Goal: Obtain resource: Obtain resource

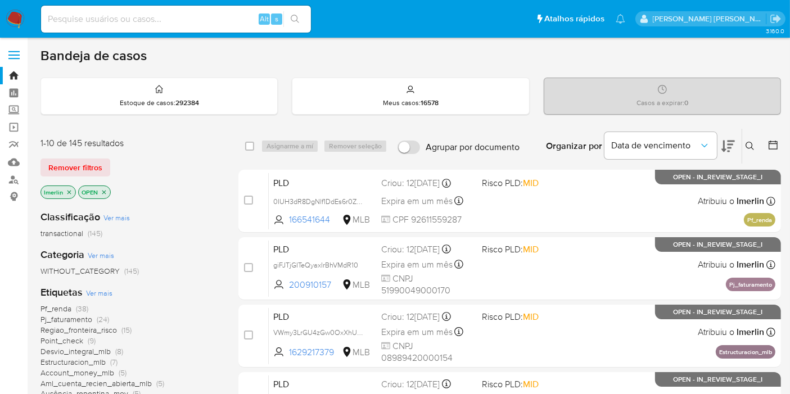
click at [70, 189] on icon "close-filter" at bounding box center [69, 192] width 7 height 7
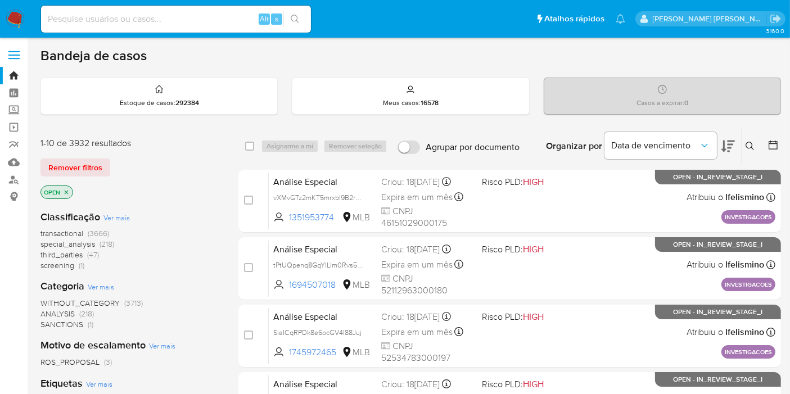
click at [80, 267] on span "(1)" at bounding box center [82, 265] width 6 height 11
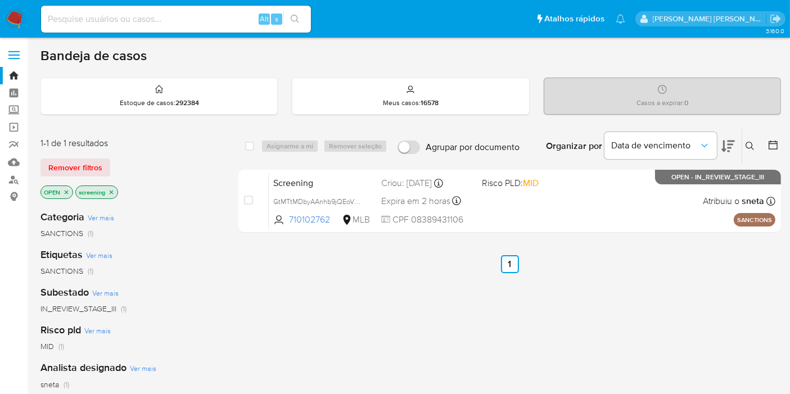
click at [0, 314] on aside "Bandeja Painel Screening Pesquisa em Listas Watchlist Ferramentas Operações em …" at bounding box center [14, 342] width 28 height 685
click at [112, 189] on icon "close-filter" at bounding box center [111, 192] width 7 height 7
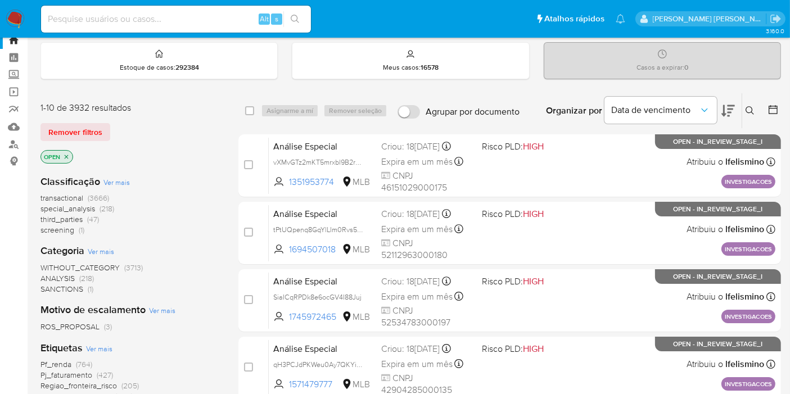
scroll to position [31, 0]
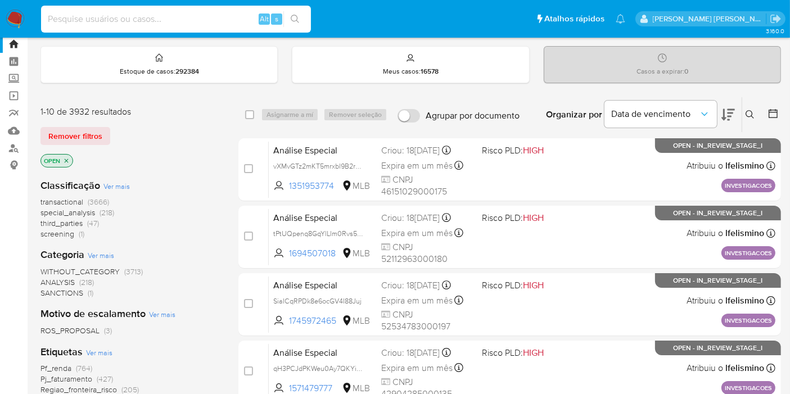
click at [229, 12] on input at bounding box center [176, 19] width 270 height 15
paste input "i1Dcj86nG6HKngbCQOEvqbBy"
type input "i1Dcj86nG6HKngbCQOEvqbBy"
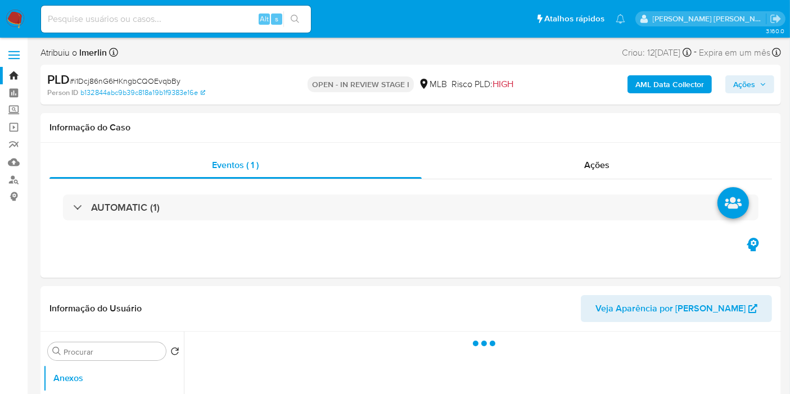
select select "10"
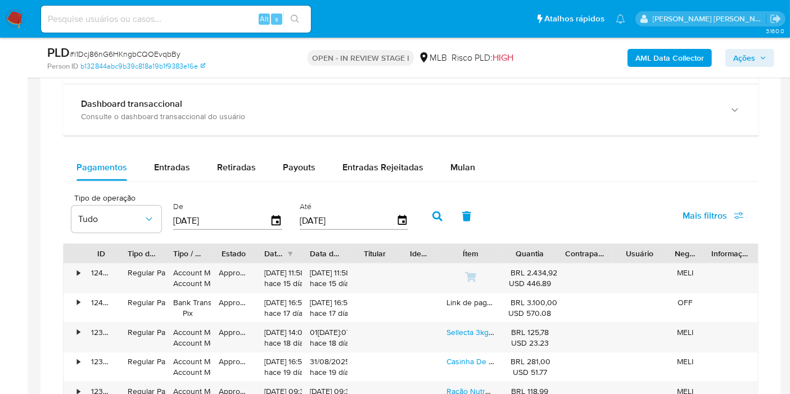
scroll to position [887, 0]
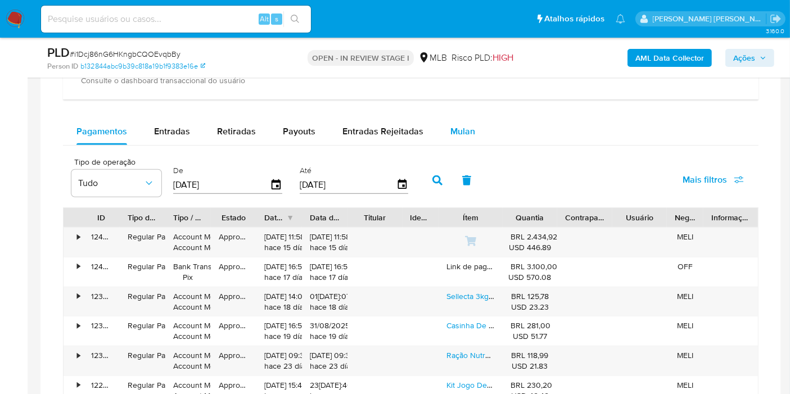
click at [454, 125] on span "Mulan" at bounding box center [462, 131] width 25 height 13
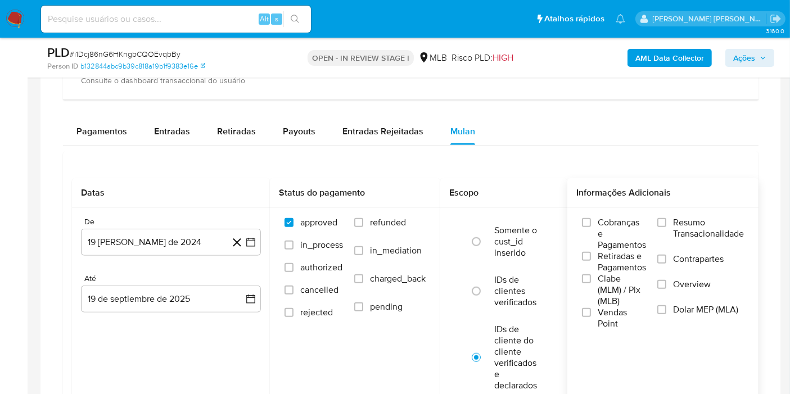
click at [691, 217] on span "Resumo Transacionalidade" at bounding box center [708, 228] width 71 height 22
click at [666, 218] on input "Resumo Transacionalidade" at bounding box center [661, 222] width 9 height 9
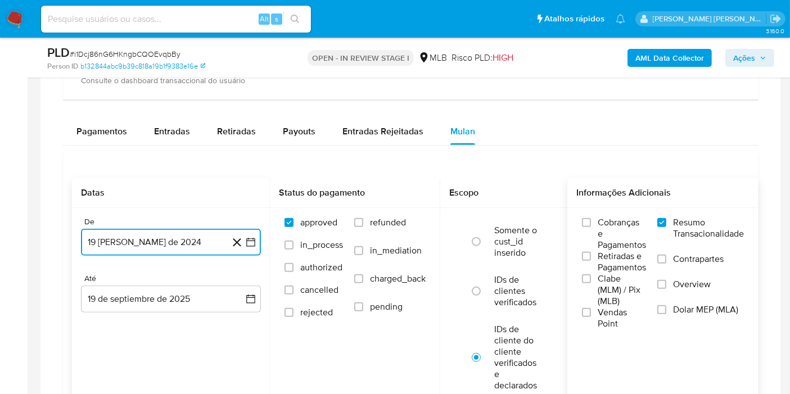
click at [245, 233] on button "19 de agosto de 2024" at bounding box center [171, 242] width 180 height 27
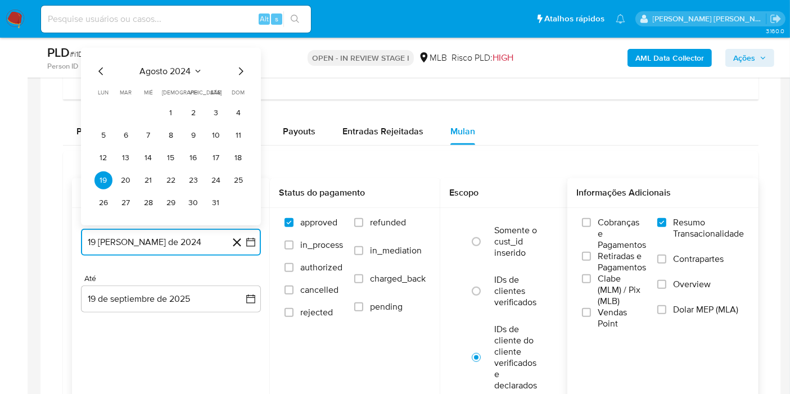
click at [185, 74] on span "agosto 2024" at bounding box center [165, 71] width 51 height 11
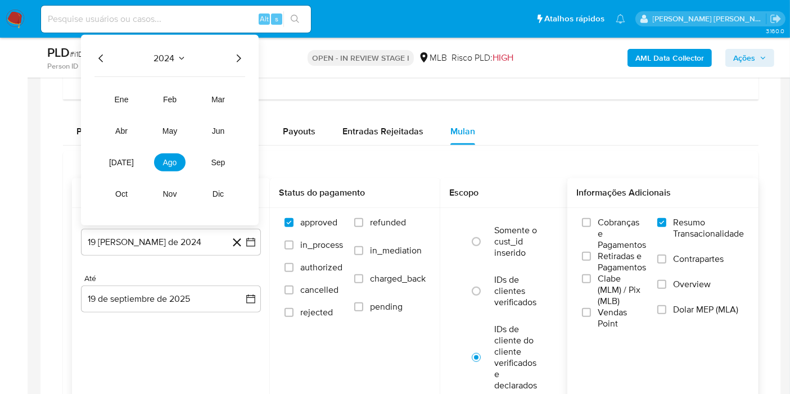
click at [239, 56] on icon "Año siguiente" at bounding box center [239, 59] width 4 height 8
click at [175, 154] on button "ago" at bounding box center [169, 163] width 31 height 18
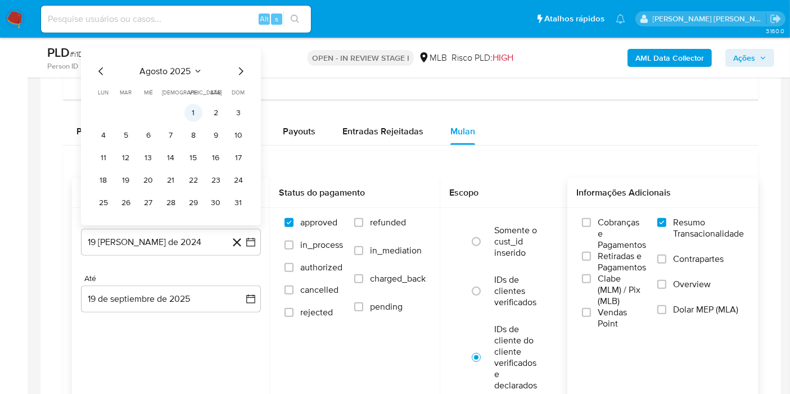
click at [188, 105] on button "1" at bounding box center [193, 113] width 18 height 18
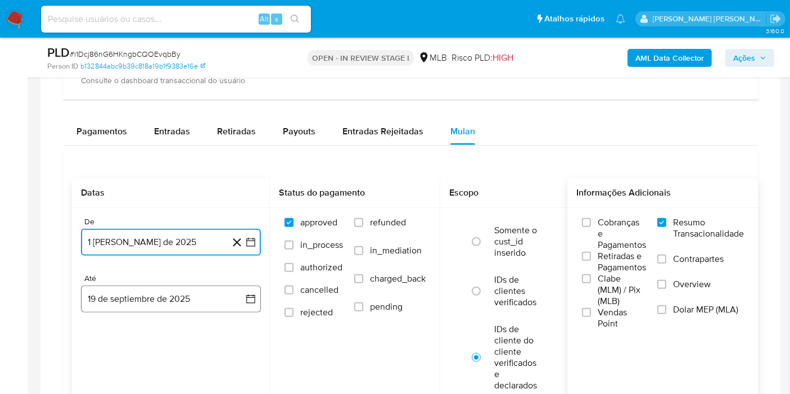
click at [237, 296] on button "19 de septiembre de 2025" at bounding box center [171, 299] width 180 height 27
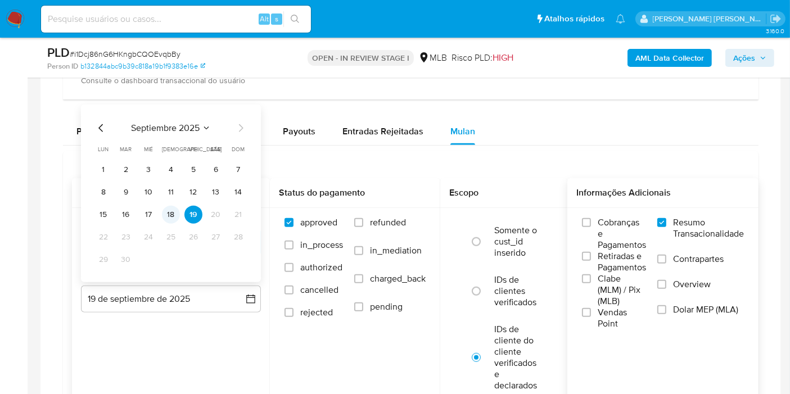
click at [167, 213] on button "18" at bounding box center [171, 215] width 18 height 18
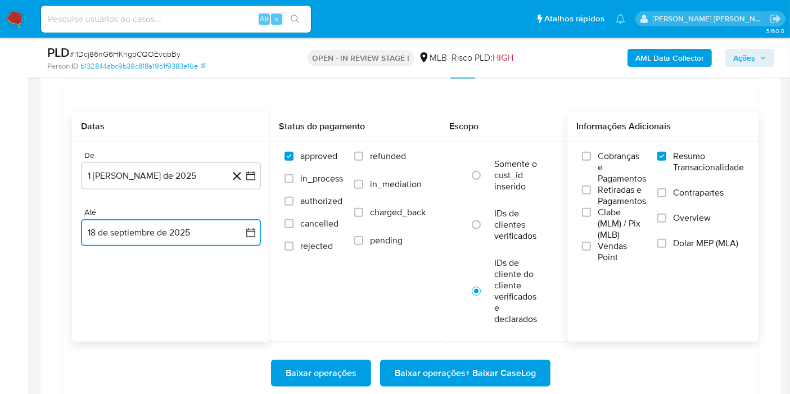
scroll to position [972, 0]
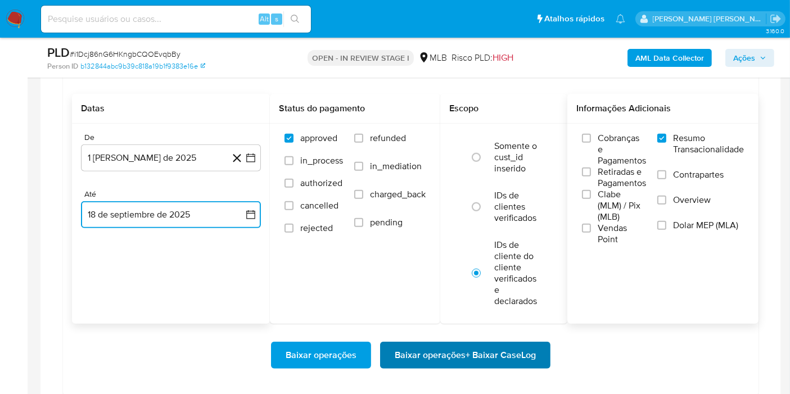
click at [525, 343] on span "Baixar operações + Baixar CaseLog" at bounding box center [465, 355] width 141 height 25
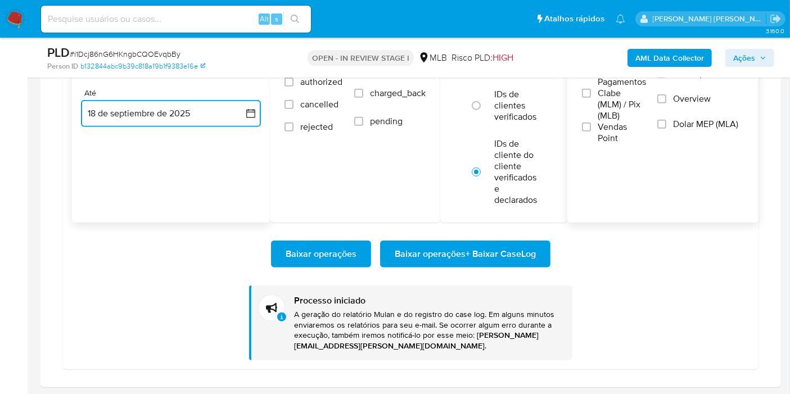
scroll to position [1070, 0]
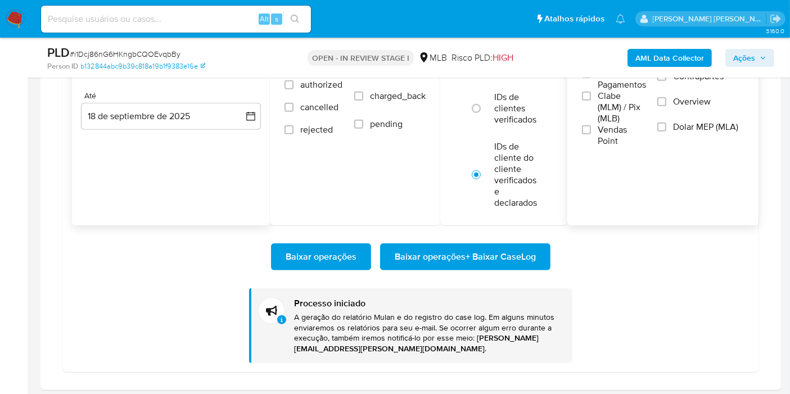
paste input "dDIP221l6arIaYPiFyvyd0rs"
click at [228, 18] on input at bounding box center [176, 19] width 270 height 15
type input "dDIP221l6arIaYPiFyvyd0rs"
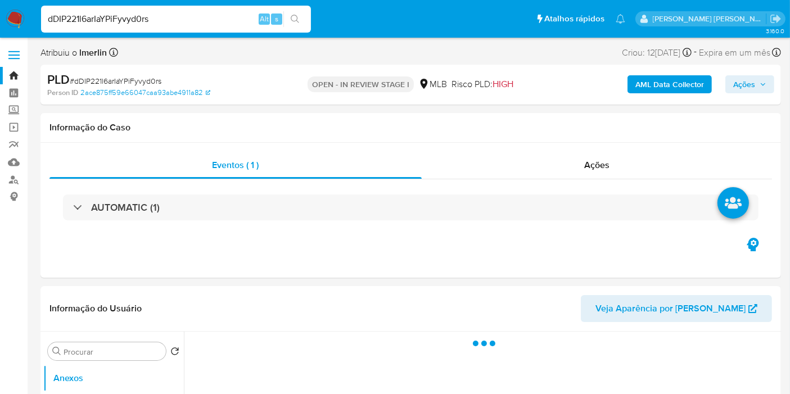
select select "10"
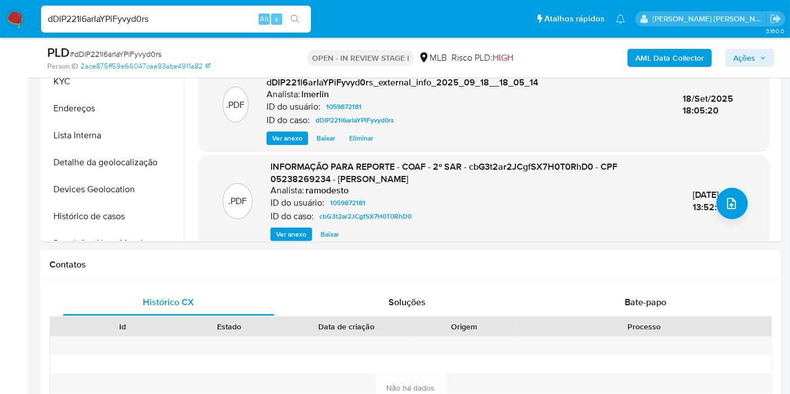
scroll to position [554, 0]
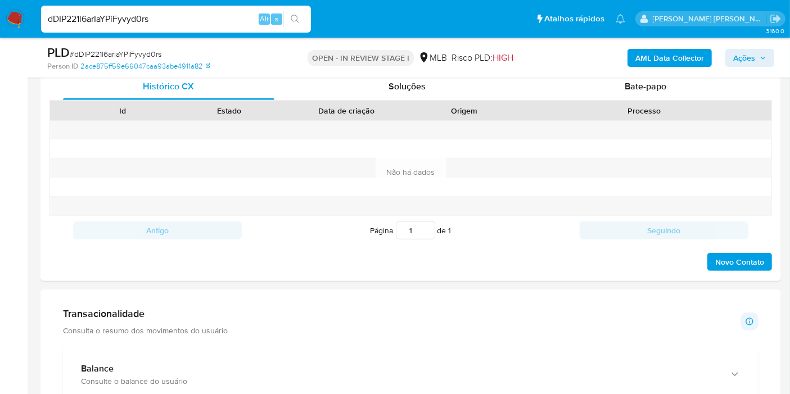
drag, startPoint x: 784, startPoint y: 214, endPoint x: 770, endPoint y: 279, distance: 66.2
click at [719, 279] on main "3.160.0 Atribuiu o lmerlin Asignado el: 16/09/2025 16:27:53 Criou: 12/09/2025 C…" at bounding box center [395, 350] width 790 height 1809
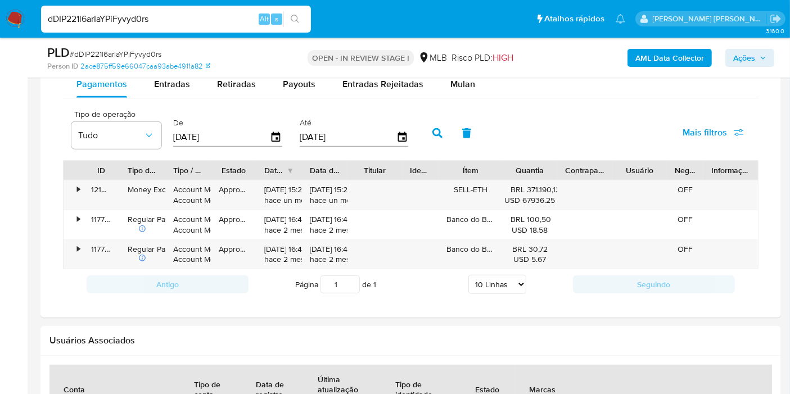
scroll to position [940, 0]
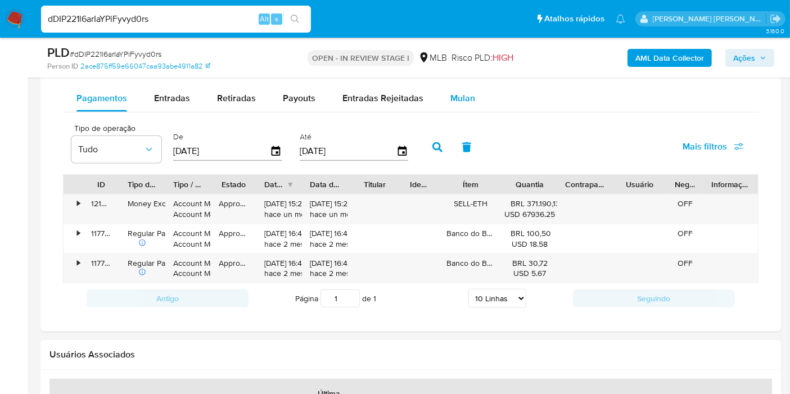
click at [443, 109] on button "Mulan" at bounding box center [463, 98] width 52 height 27
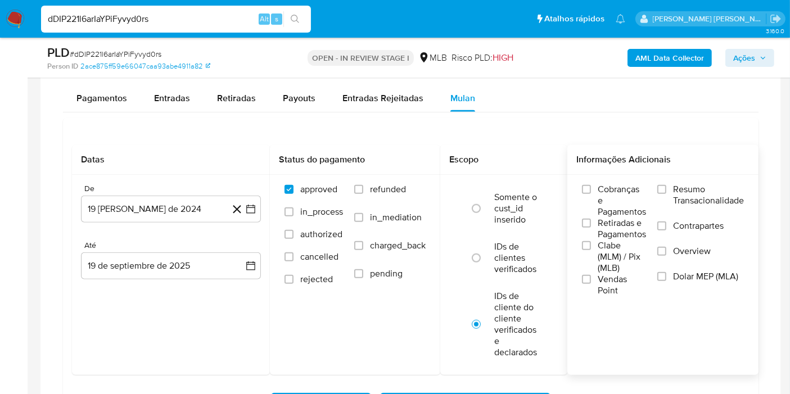
click at [671, 184] on label "Resumo Transacionalidade" at bounding box center [700, 202] width 87 height 37
click at [666, 185] on input "Resumo Transacionalidade" at bounding box center [661, 189] width 9 height 9
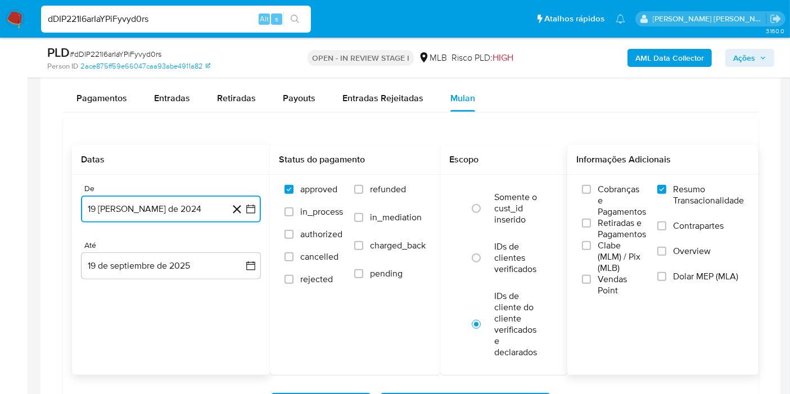
click at [254, 214] on button "19 de agosto de 2024" at bounding box center [171, 209] width 180 height 27
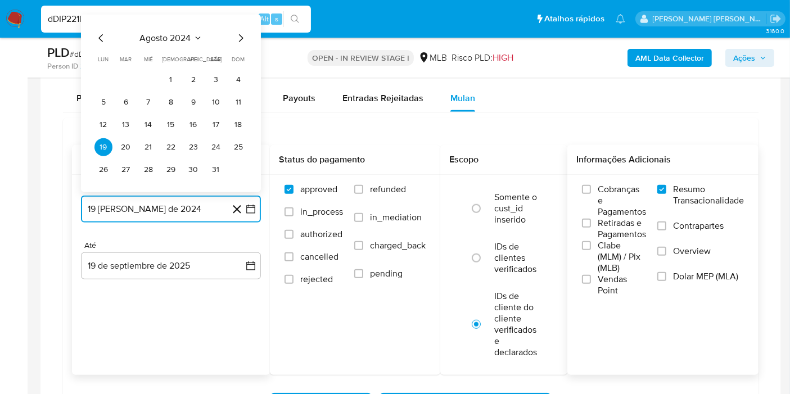
click at [173, 34] on span "agosto 2024" at bounding box center [165, 38] width 51 height 11
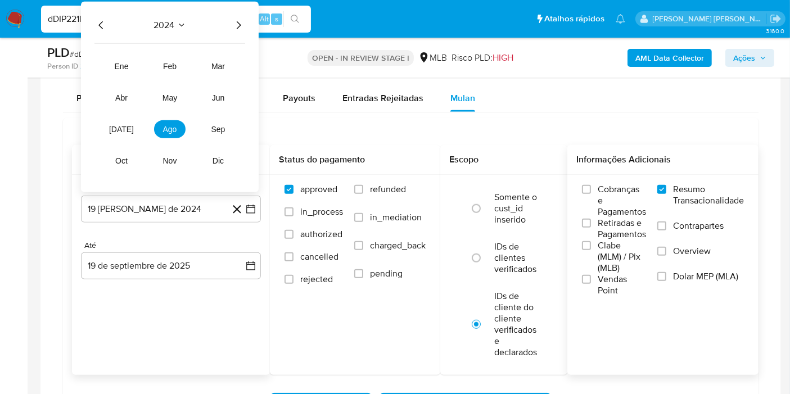
click at [238, 20] on icon "Año siguiente" at bounding box center [238, 25] width 13 height 13
click at [157, 123] on button "ago" at bounding box center [169, 129] width 31 height 18
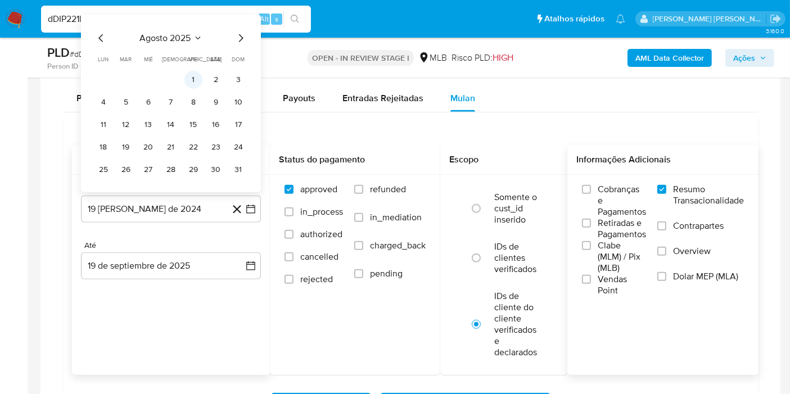
click at [188, 85] on td "1" at bounding box center [193, 80] width 18 height 18
click at [199, 74] on button "1" at bounding box center [193, 80] width 18 height 18
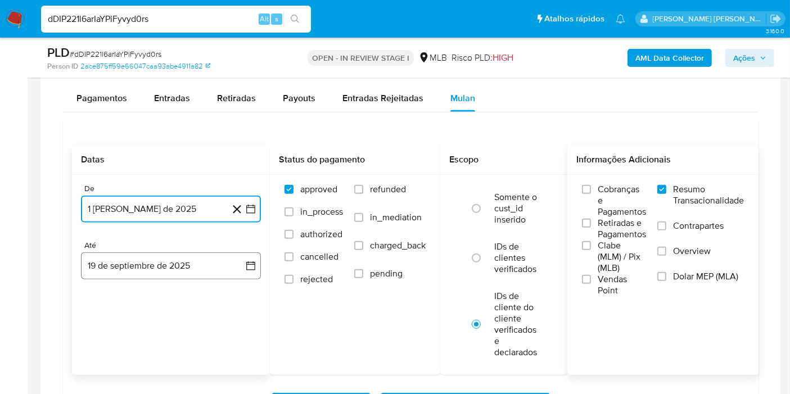
click at [229, 263] on button "19 de septiembre de 2025" at bounding box center [171, 265] width 180 height 27
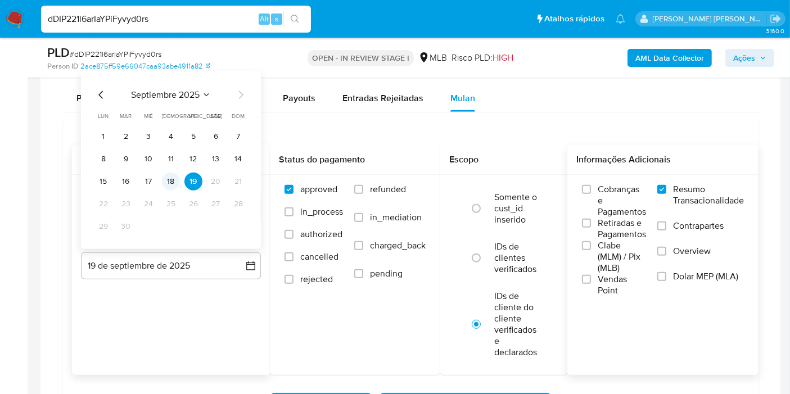
click at [177, 177] on button "18" at bounding box center [171, 182] width 18 height 18
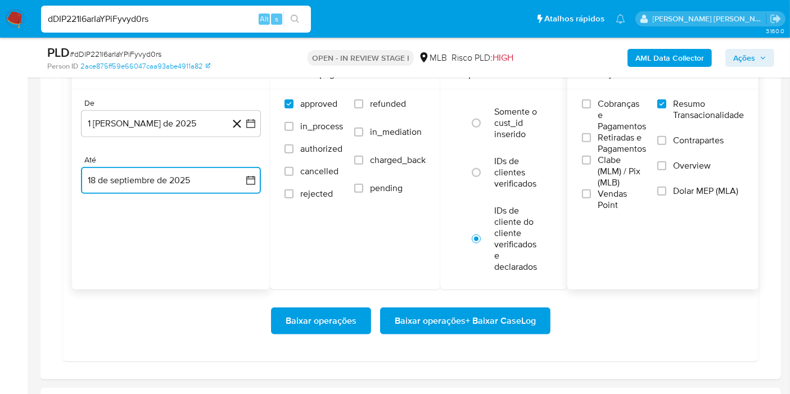
scroll to position [1032, 0]
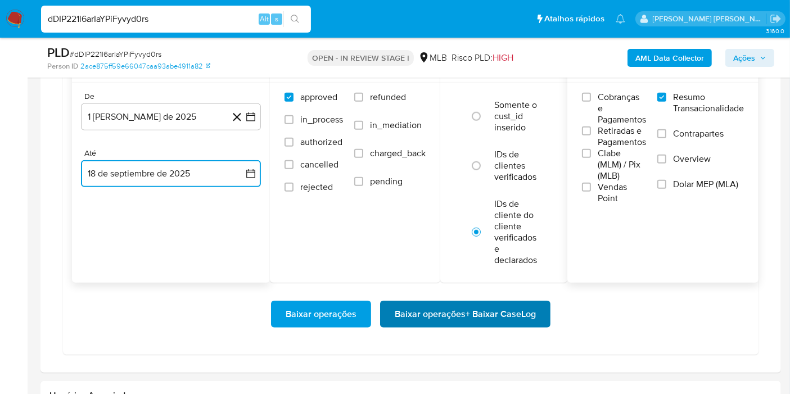
click at [518, 307] on span "Baixar operações + Baixar CaseLog" at bounding box center [465, 314] width 141 height 25
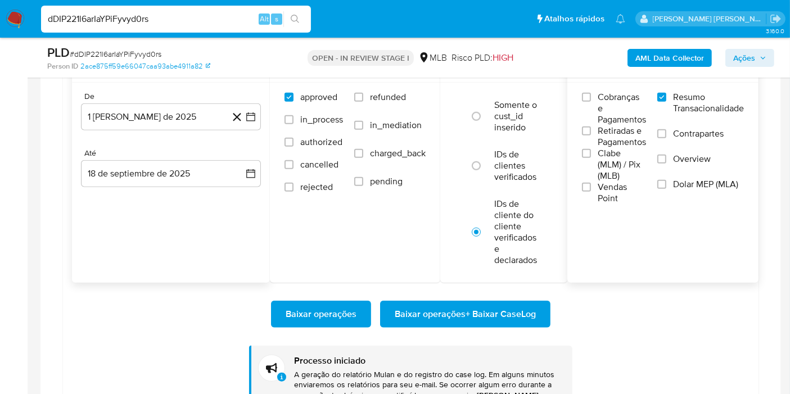
click at [233, 14] on input "dDIP221l6arIaYPiFyvyd0rs" at bounding box center [176, 19] width 270 height 15
paste input "ivwUgjkLt5GlfTEO8Hu2nAmt"
click at [233, 14] on input "dDIP221l6arIaYPiFyvyd0rs" at bounding box center [176, 19] width 270 height 15
type input "ivwUgjkLt5GlfTEO8Hu2nAmt"
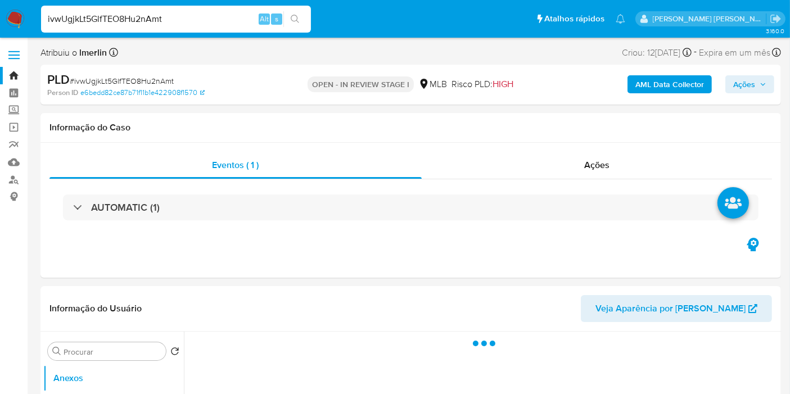
select select "10"
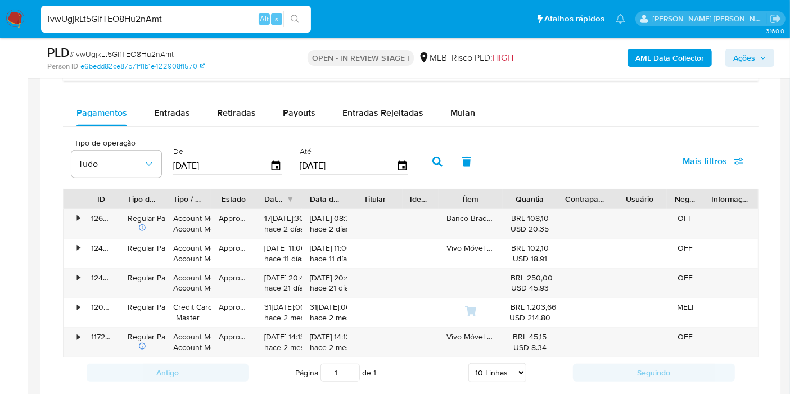
scroll to position [933, 0]
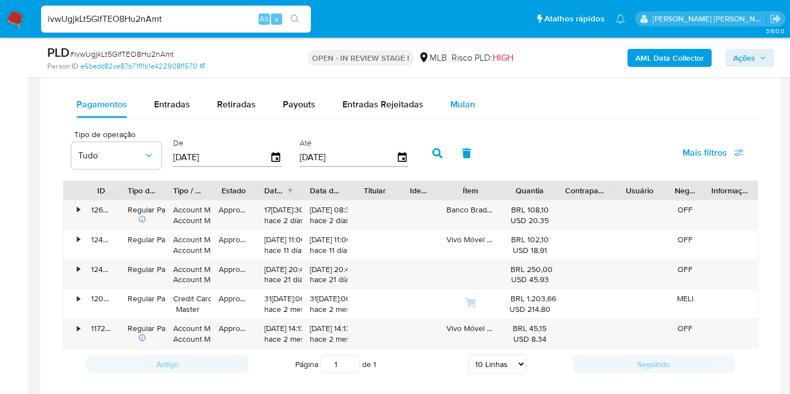
click at [470, 105] on span "Mulan" at bounding box center [462, 104] width 25 height 13
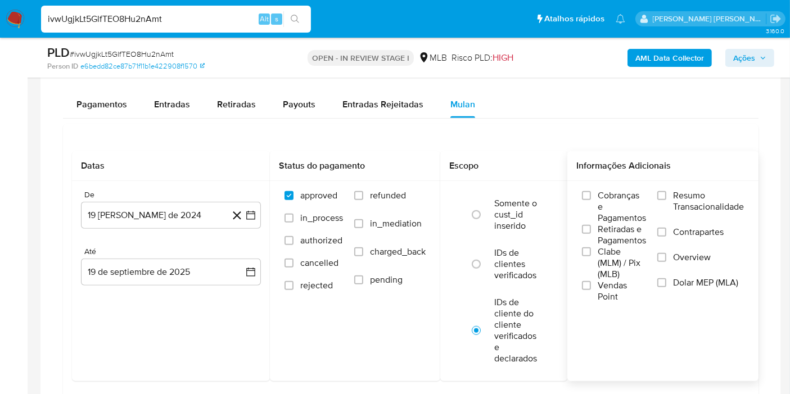
click at [673, 195] on label "Resumo Transacionalidade" at bounding box center [700, 208] width 87 height 37
click at [666, 195] on input "Resumo Transacionalidade" at bounding box center [661, 195] width 9 height 9
click at [247, 224] on button "19 de agosto de 2024" at bounding box center [171, 215] width 180 height 27
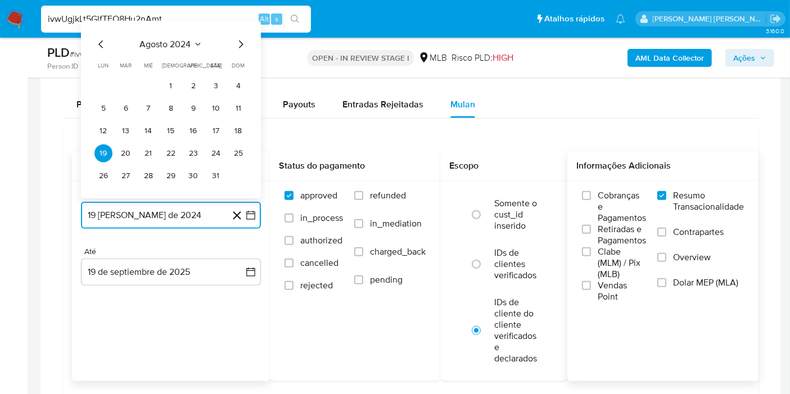
click at [180, 39] on span "agosto 2024" at bounding box center [165, 44] width 51 height 11
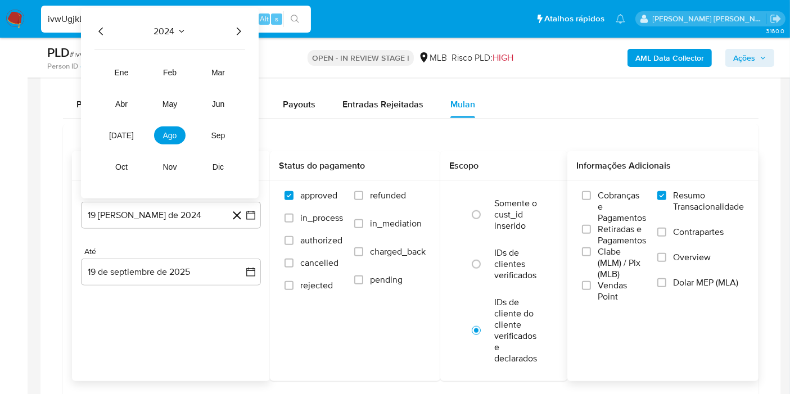
click at [237, 31] on icon "Año siguiente" at bounding box center [239, 32] width 4 height 8
click at [169, 132] on span "ago" at bounding box center [170, 135] width 14 height 9
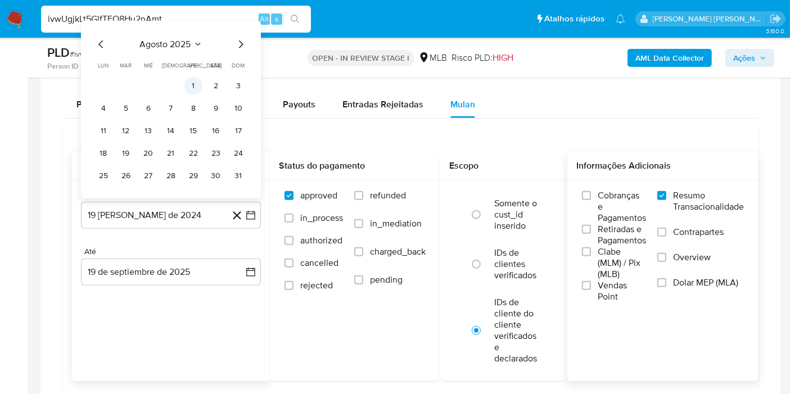
click at [199, 83] on button "1" at bounding box center [193, 86] width 18 height 18
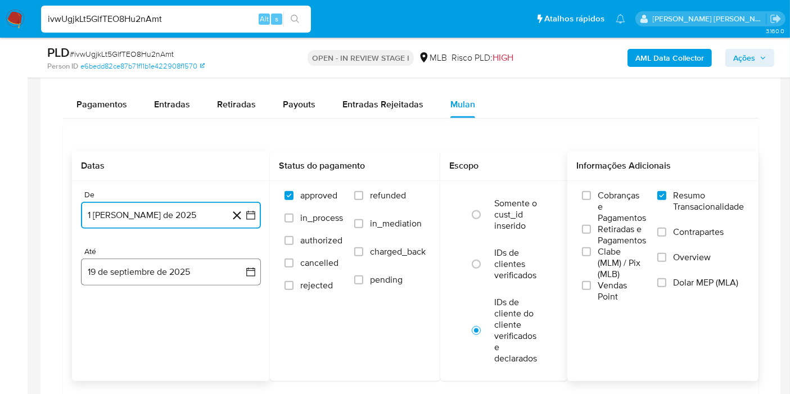
click at [223, 267] on button "19 de septiembre de 2025" at bounding box center [171, 272] width 180 height 27
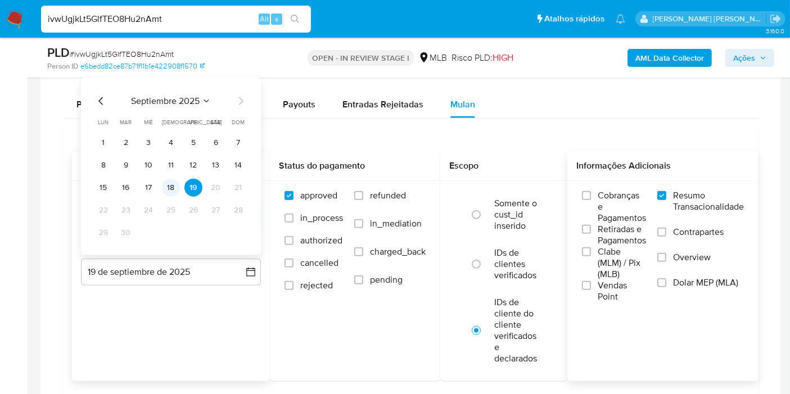
click at [166, 181] on button "18" at bounding box center [171, 188] width 18 height 18
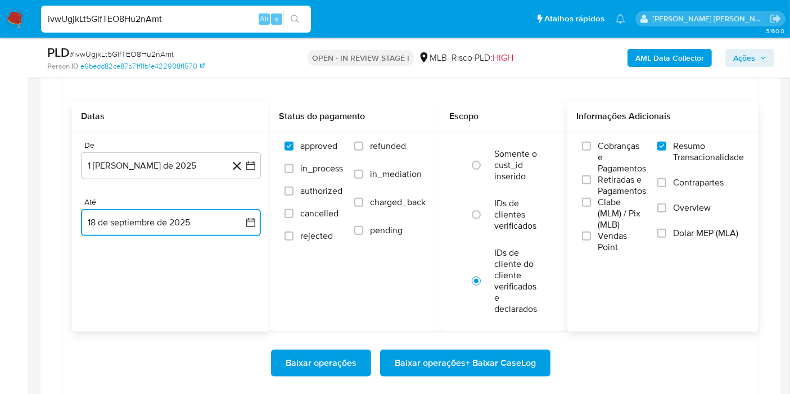
scroll to position [985, 0]
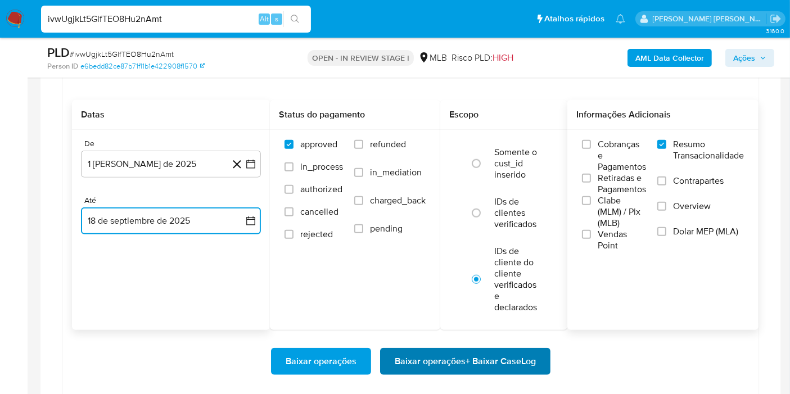
click at [481, 349] on span "Baixar operações + Baixar CaseLog" at bounding box center [465, 361] width 141 height 25
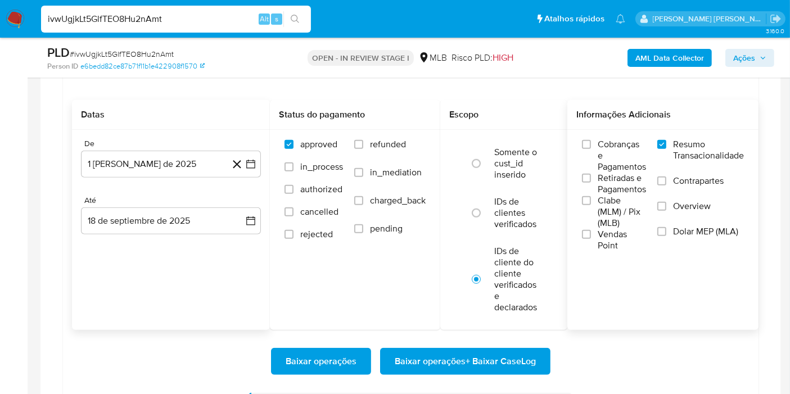
click at [244, 18] on input "ivwUgjkLt5GlfTEO8Hu2nAmt" at bounding box center [176, 19] width 270 height 15
paste input "sjyvj8foCIYXHMuzmzO0h66J"
type input "sjyvj8foCIYXHMuzmzO0h66J"
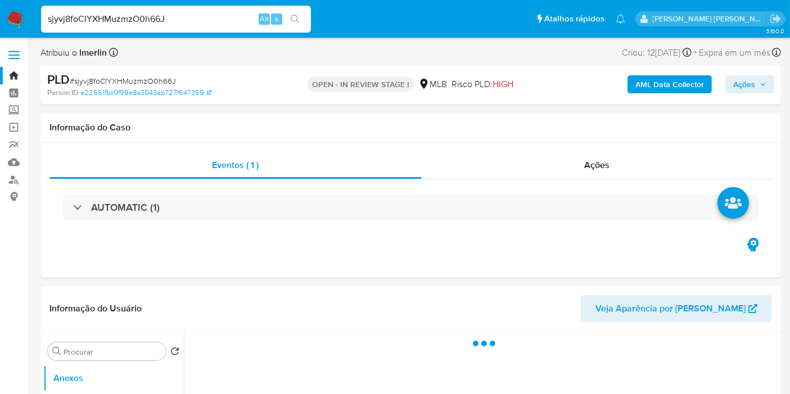
select select "10"
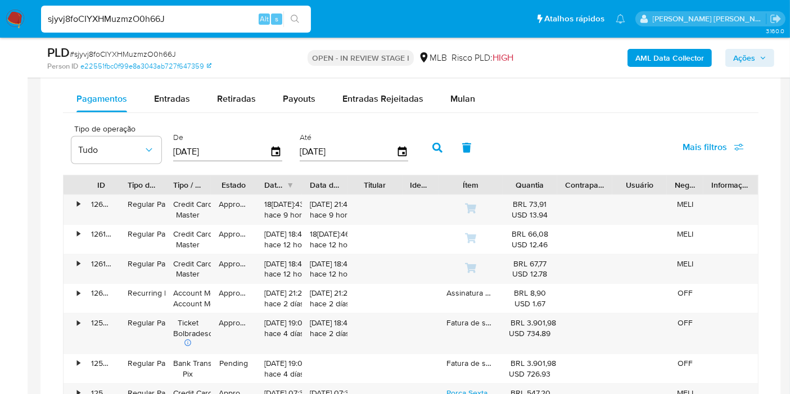
scroll to position [937, 0]
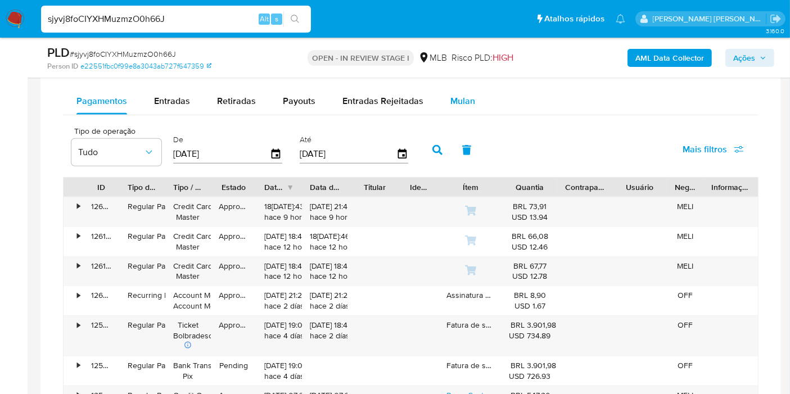
click at [467, 111] on div "Mulan" at bounding box center [462, 101] width 25 height 27
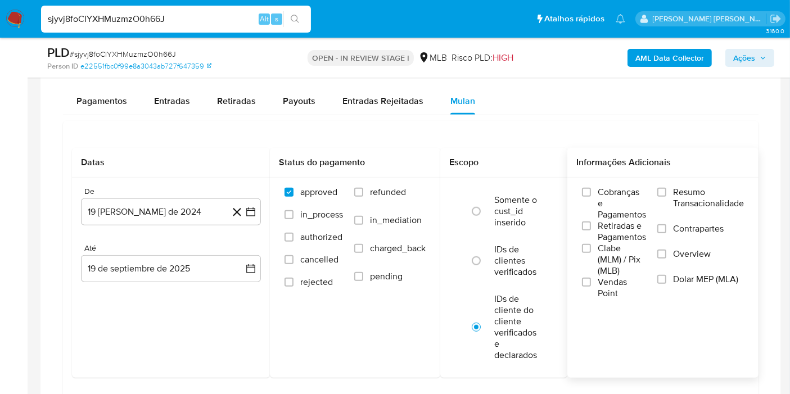
click at [674, 197] on label "Resumo Transacionalidade" at bounding box center [700, 205] width 87 height 37
click at [666, 197] on input "Resumo Transacionalidade" at bounding box center [661, 192] width 9 height 9
click at [246, 210] on icon "button" at bounding box center [250, 211] width 11 height 11
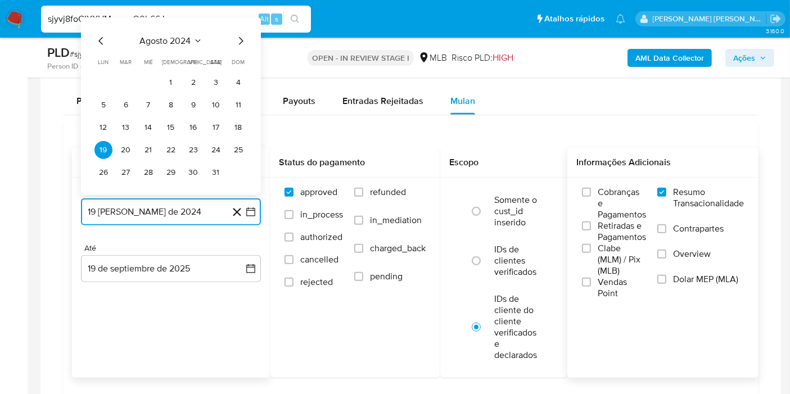
click at [179, 35] on span "agosto 2024" at bounding box center [165, 40] width 51 height 11
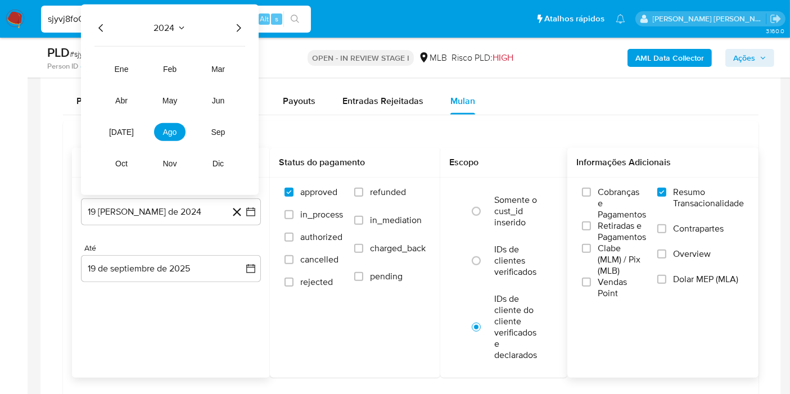
click at [231, 22] on div "2024" at bounding box center [169, 27] width 151 height 13
click at [243, 17] on div "2024 2024 ene feb mar abr may jun jul ago sep oct nov dic" at bounding box center [170, 99] width 178 height 191
click at [234, 24] on icon "Año siguiente" at bounding box center [238, 27] width 13 height 13
click at [169, 128] on span "ago" at bounding box center [170, 132] width 14 height 9
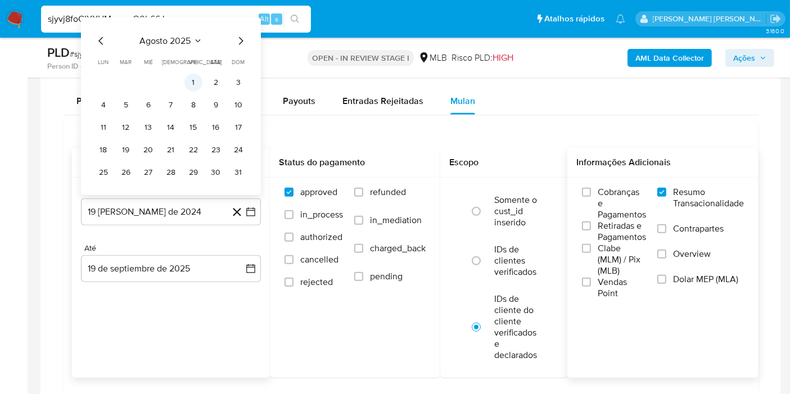
click at [189, 83] on button "1" at bounding box center [193, 83] width 18 height 18
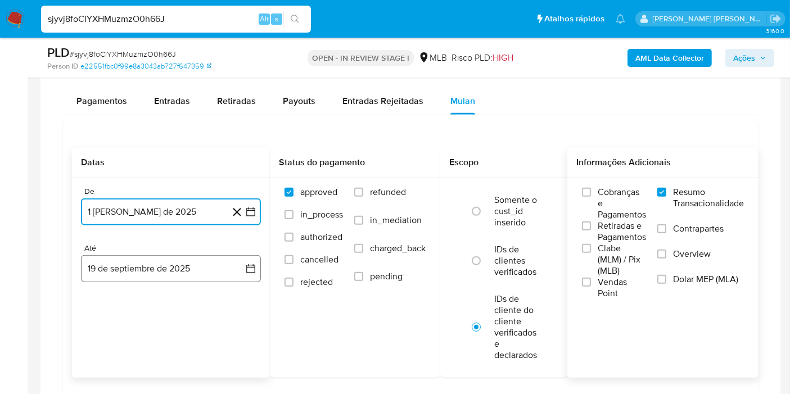
click at [231, 255] on button "19 de septiembre de 2025" at bounding box center [171, 268] width 180 height 27
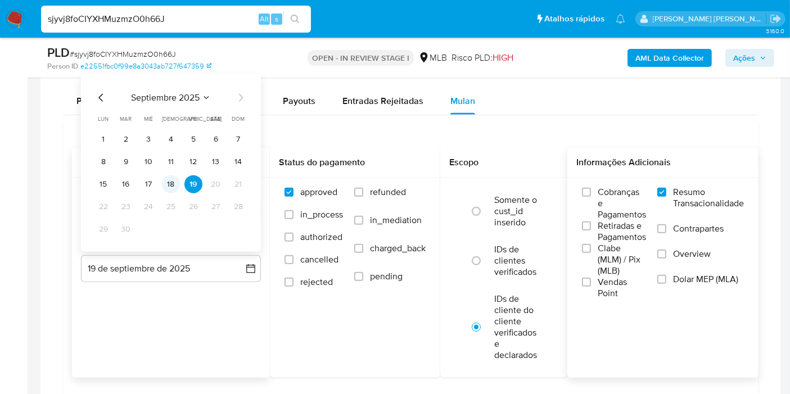
click at [178, 175] on button "18" at bounding box center [171, 184] width 18 height 18
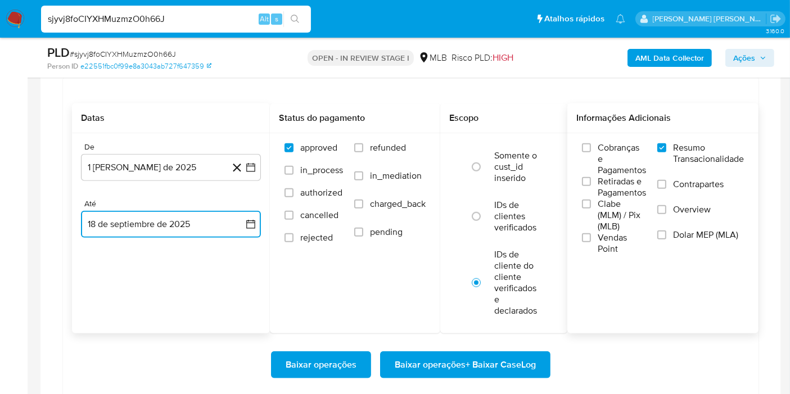
scroll to position [987, 0]
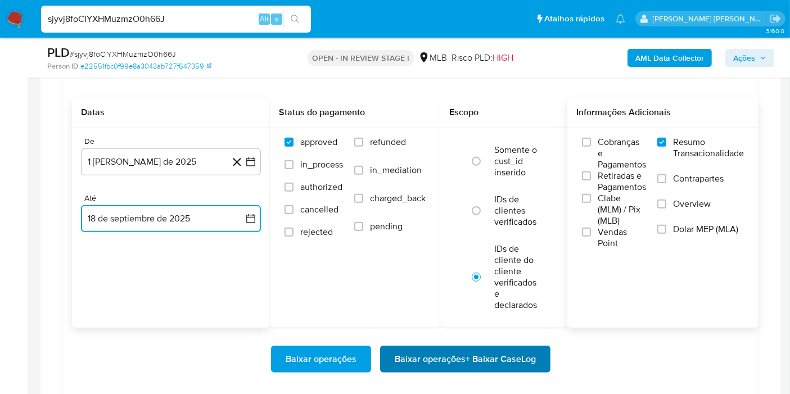
click at [498, 354] on span "Baixar operações + Baixar CaseLog" at bounding box center [465, 359] width 141 height 25
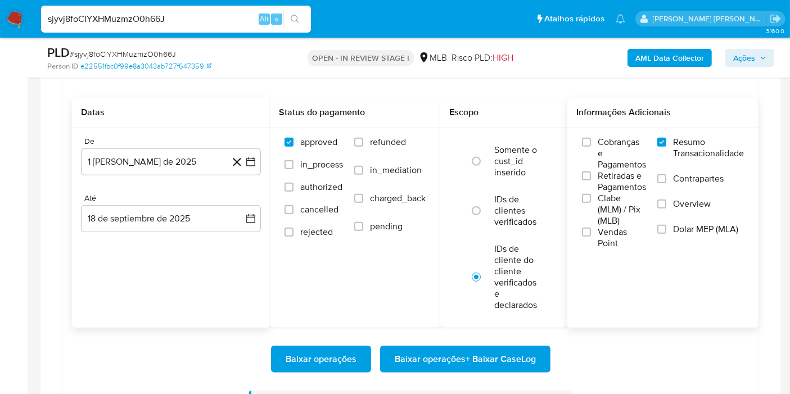
click at [199, 16] on input "sjyvj8foCIYXHMuzmzO0h66J" at bounding box center [176, 19] width 270 height 15
paste input "g9PlKlnfmiQcfFHneI8rzsmG"
click at [199, 16] on input "sjyvj8foCIYXHMuzmzO0h66J" at bounding box center [176, 19] width 270 height 15
type input "g9PlKlnfmiQcfFHneI8rzsmG"
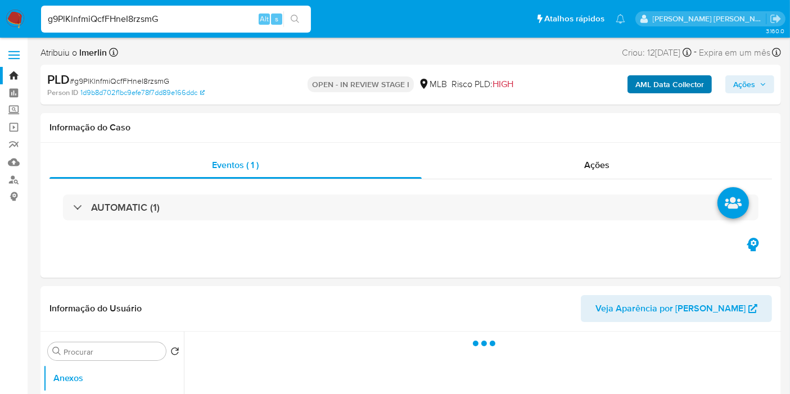
select select "10"
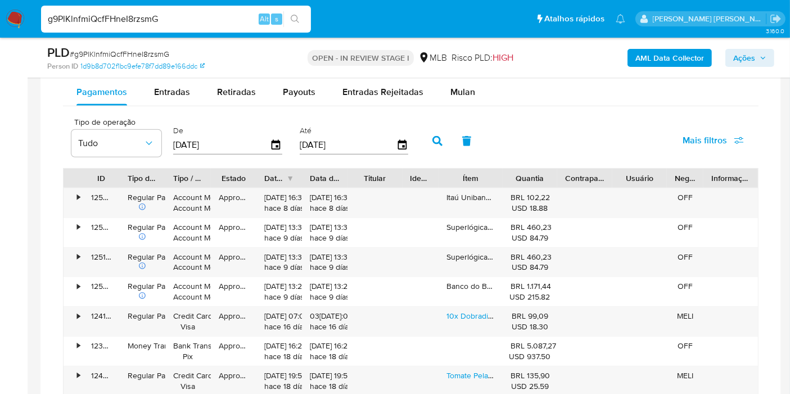
scroll to position [948, 0]
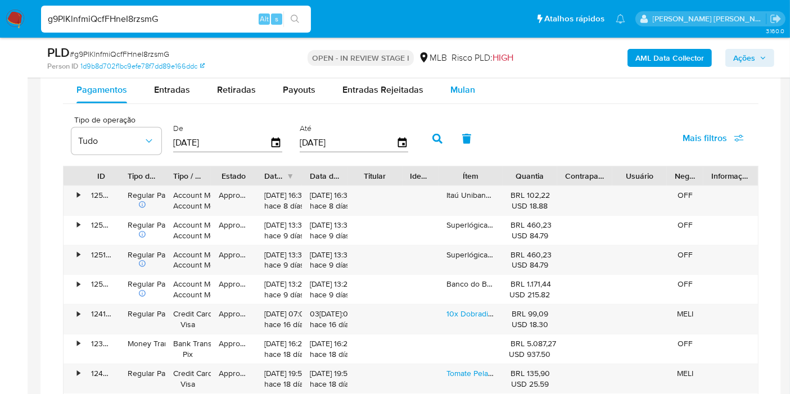
click at [461, 91] on span "Mulan" at bounding box center [462, 89] width 25 height 13
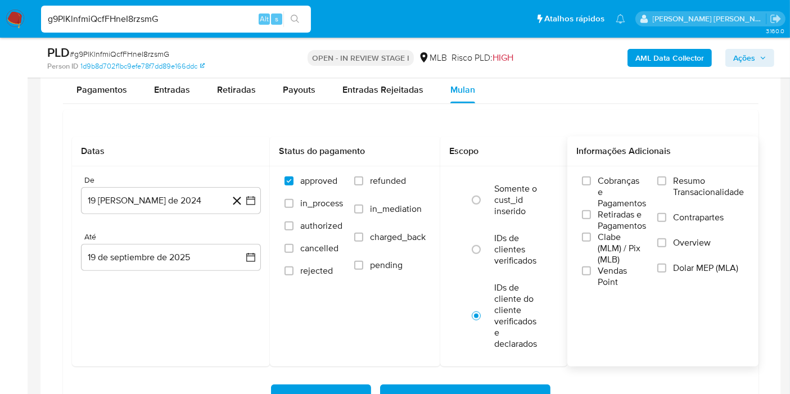
click at [692, 178] on span "Resumo Transacionalidade" at bounding box center [708, 186] width 71 height 22
click at [666, 178] on input "Resumo Transacionalidade" at bounding box center [661, 181] width 9 height 9
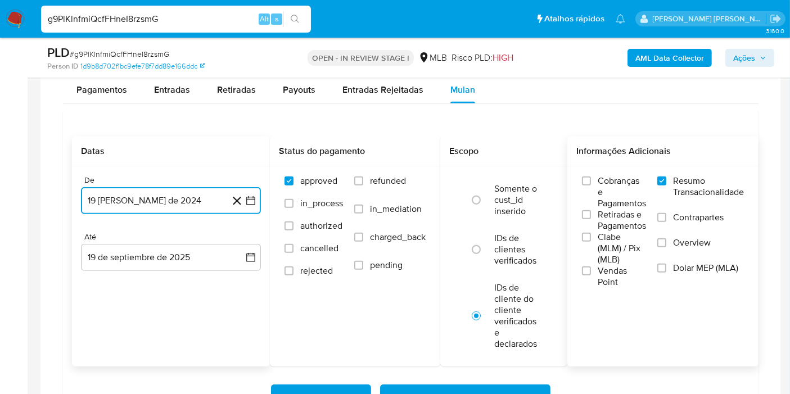
click at [250, 200] on icon "button" at bounding box center [250, 200] width 11 height 11
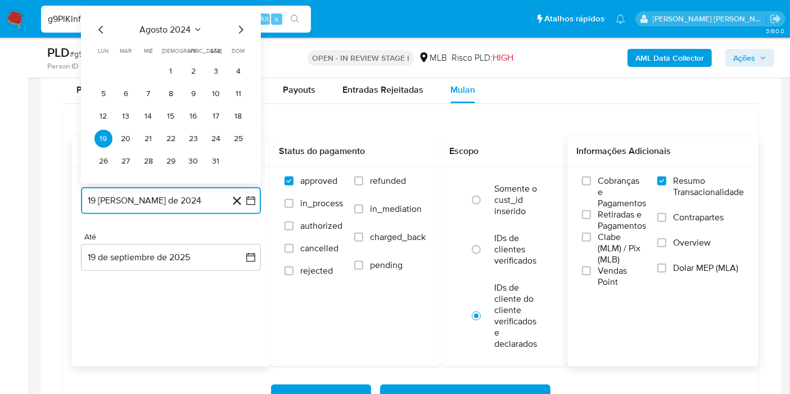
click at [186, 28] on span "agosto 2024" at bounding box center [165, 29] width 51 height 11
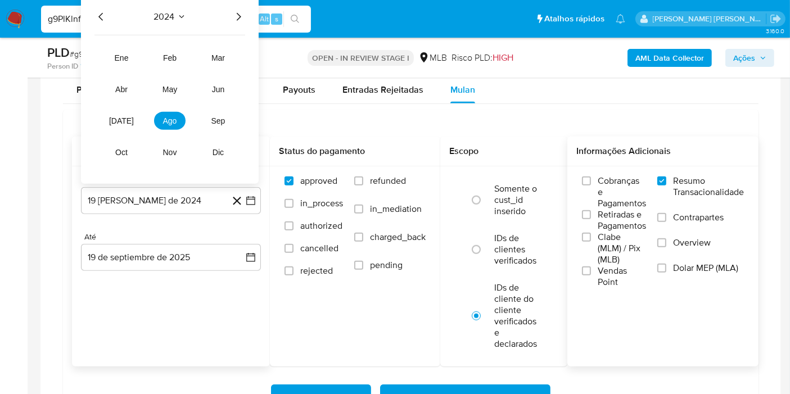
click at [240, 13] on icon "Año siguiente" at bounding box center [239, 17] width 4 height 8
click at [165, 116] on span "ago" at bounding box center [170, 120] width 14 height 9
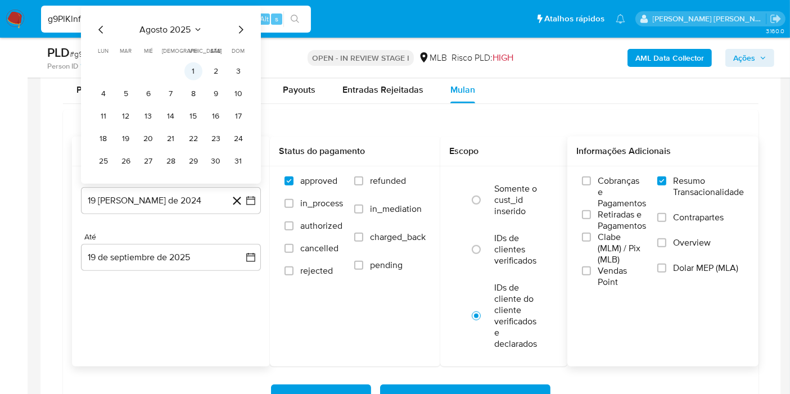
click at [193, 71] on button "1" at bounding box center [193, 71] width 18 height 18
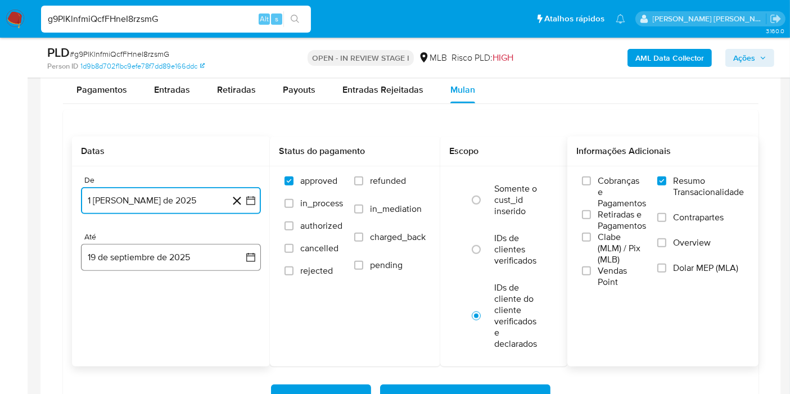
click at [231, 246] on button "19 de septiembre de 2025" at bounding box center [171, 257] width 180 height 27
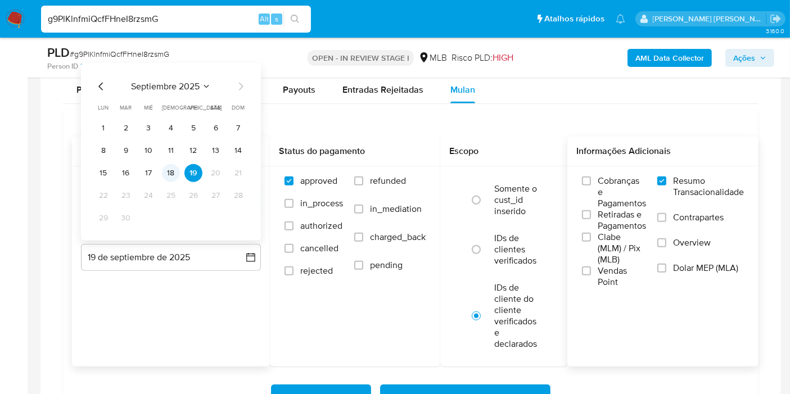
click at [171, 175] on button "18" at bounding box center [171, 173] width 18 height 18
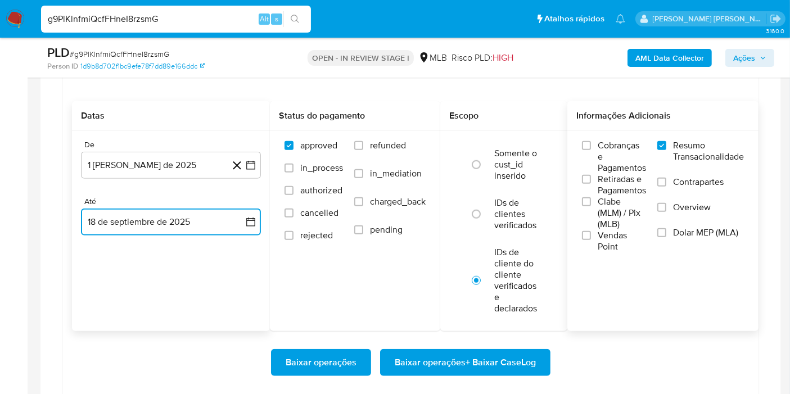
scroll to position [997, 0]
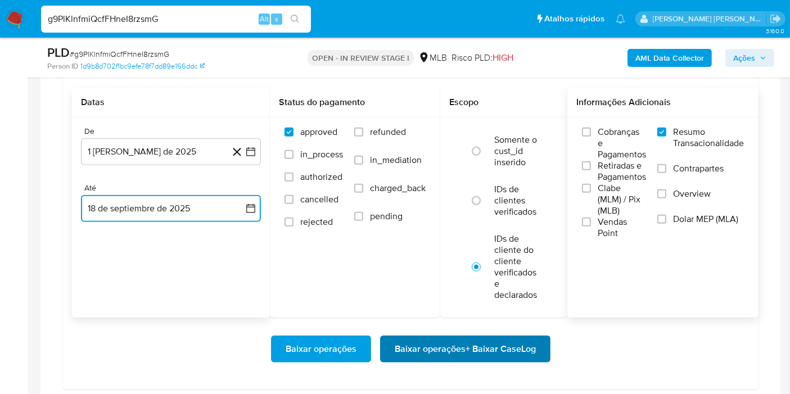
click at [449, 341] on span "Baixar operações + Baixar CaseLog" at bounding box center [465, 349] width 141 height 25
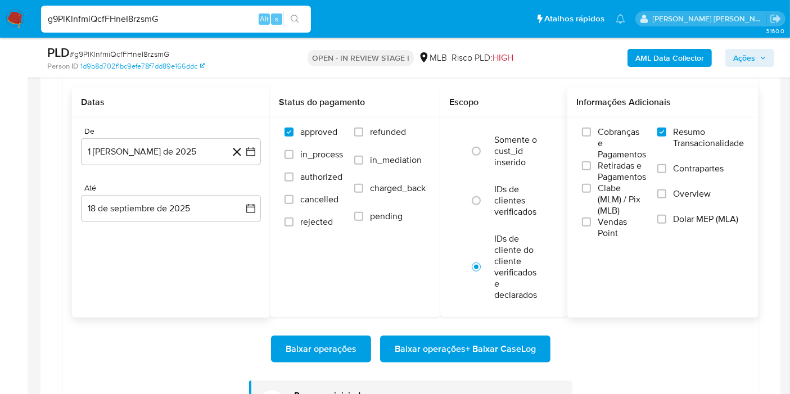
click at [220, 12] on input "g9PlKlnfmiQcfFHneI8rzsmG" at bounding box center [176, 19] width 270 height 15
paste input "cwRmrB0I2bOUKsv63BZBqJ9"
type input "cwRmrB0I2bOUKsv63BZBqJ9G"
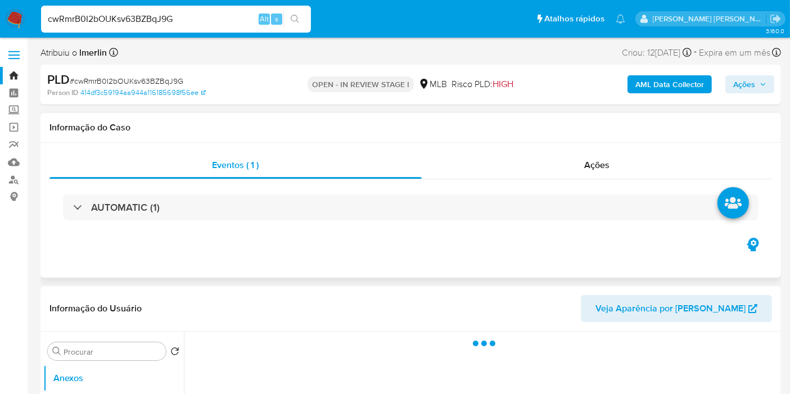
select select "10"
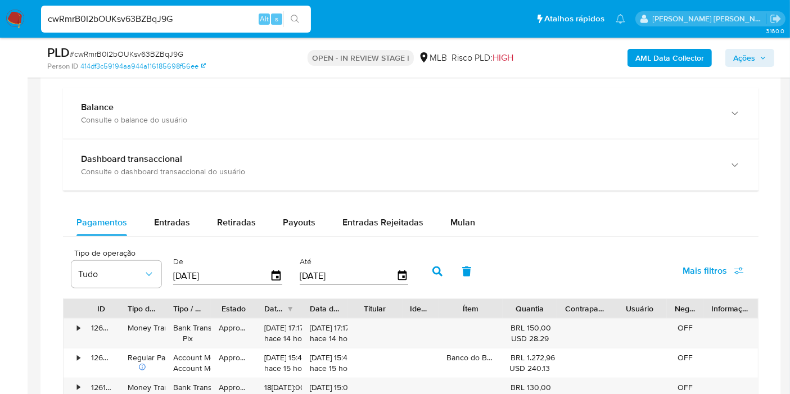
scroll to position [823, 0]
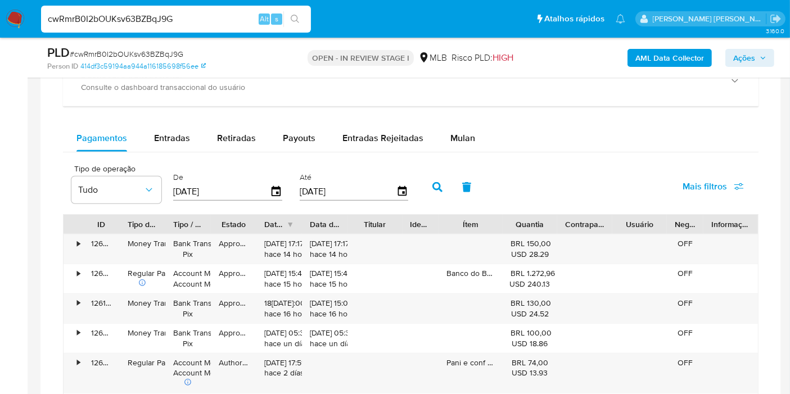
drag, startPoint x: 768, startPoint y: 234, endPoint x: 768, endPoint y: 241, distance: 6.2
click at [719, 241] on div "Transacionalidade Consulta o resumo dos movimentos do usuário Informações trans…" at bounding box center [410, 293] width 723 height 681
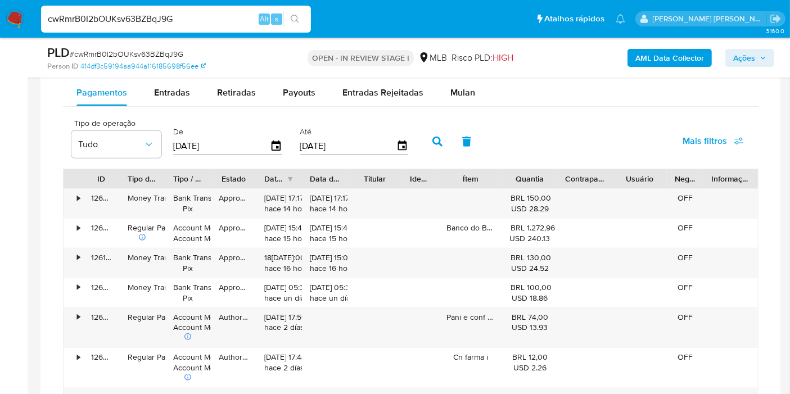
scroll to position [866, 0]
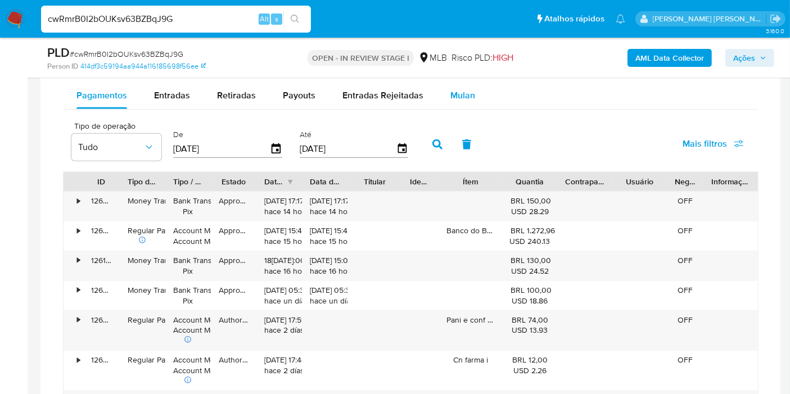
click at [462, 92] on span "Mulan" at bounding box center [462, 95] width 25 height 13
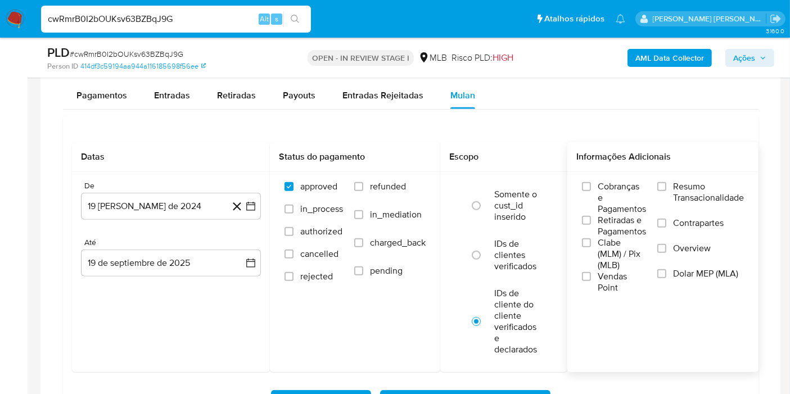
click at [676, 193] on span "Resumo Transacionalidade" at bounding box center [708, 192] width 71 height 22
click at [666, 191] on input "Resumo Transacionalidade" at bounding box center [661, 186] width 9 height 9
click at [256, 206] on button "19 de agosto de 2024" at bounding box center [171, 206] width 180 height 27
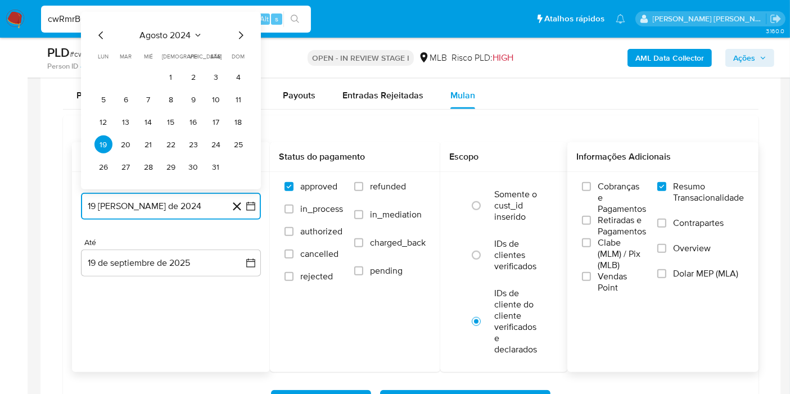
click at [182, 37] on span "agosto 2024" at bounding box center [165, 35] width 51 height 11
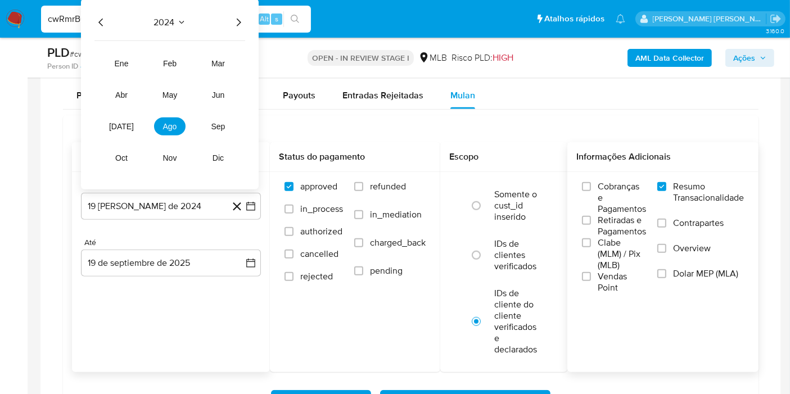
click at [240, 22] on icon "Año siguiente" at bounding box center [238, 22] width 13 height 13
click at [175, 123] on span "ago" at bounding box center [170, 126] width 14 height 9
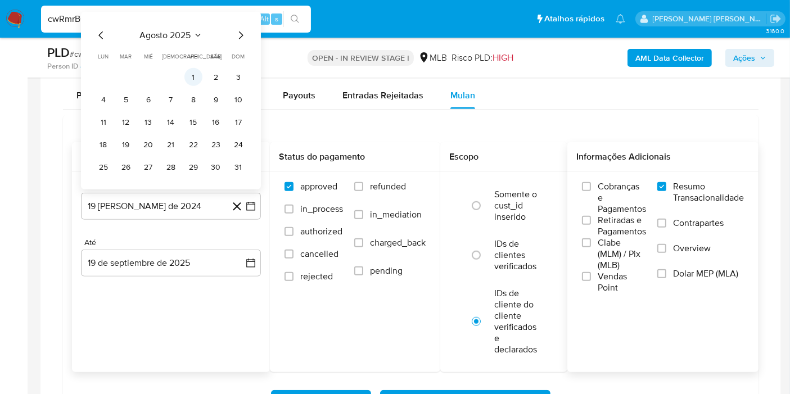
click at [192, 78] on button "1" at bounding box center [193, 77] width 18 height 18
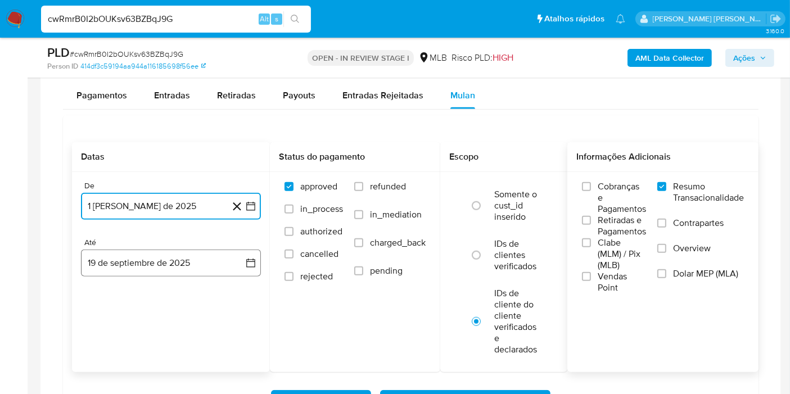
click at [214, 258] on button "19 de septiembre de 2025" at bounding box center [171, 263] width 180 height 27
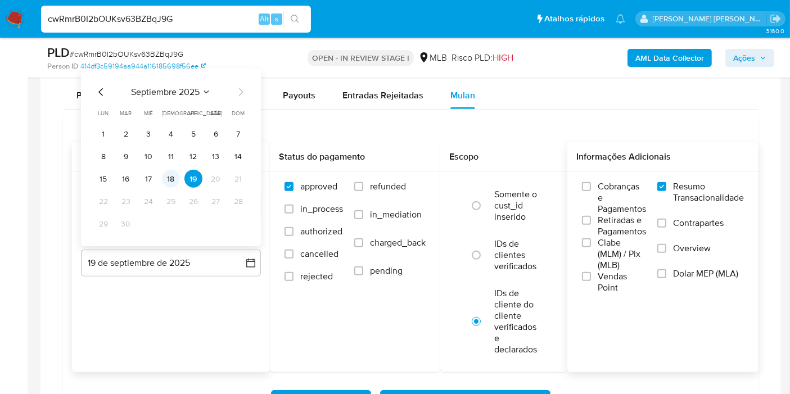
click at [171, 177] on button "18" at bounding box center [171, 179] width 18 height 18
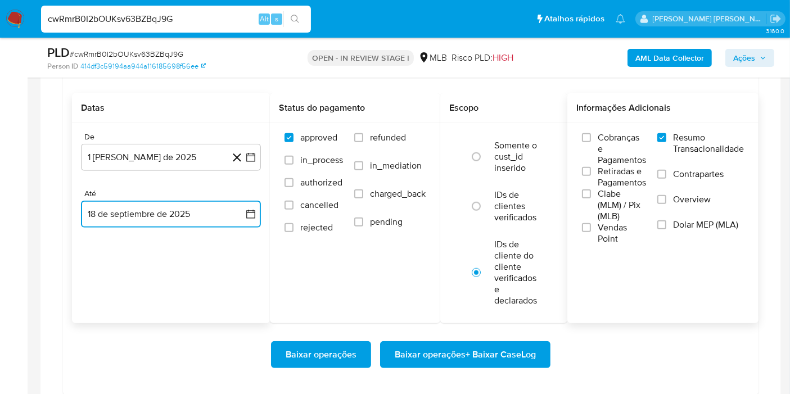
scroll to position [952, 0]
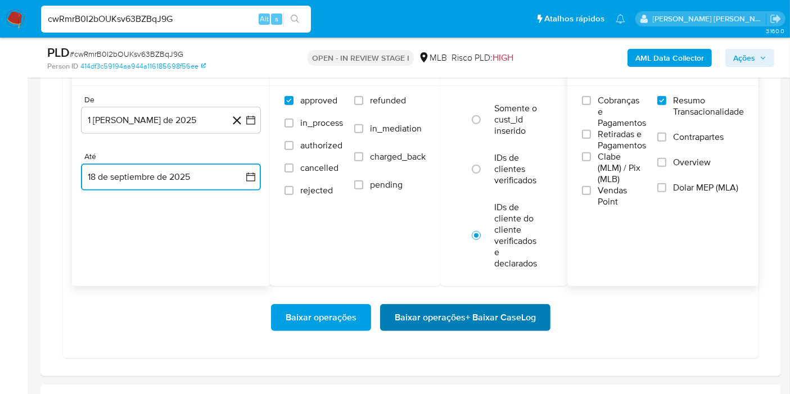
click at [514, 324] on span "Baixar operações + Baixar CaseLog" at bounding box center [465, 317] width 141 height 25
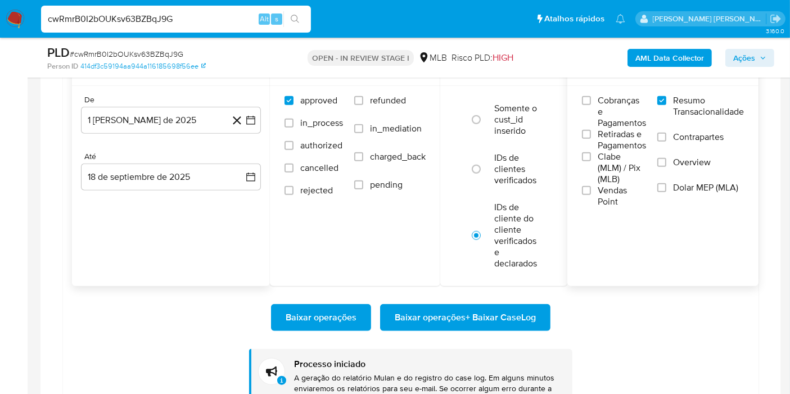
click at [218, 22] on input "cwRmrB0I2bOUKsv63BZBqJ9G" at bounding box center [176, 19] width 270 height 15
paste input "MMzX17qGcKxIkIFQclQIvluk"
type input "MMzX17qGcKxIkIFQclQIvluk"
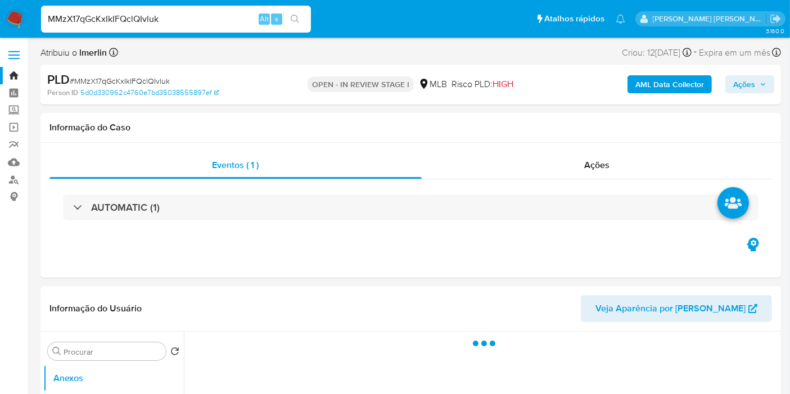
select select "10"
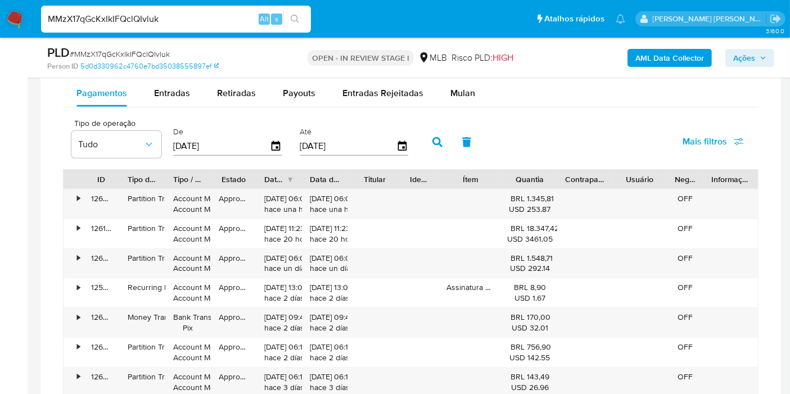
scroll to position [949, 0]
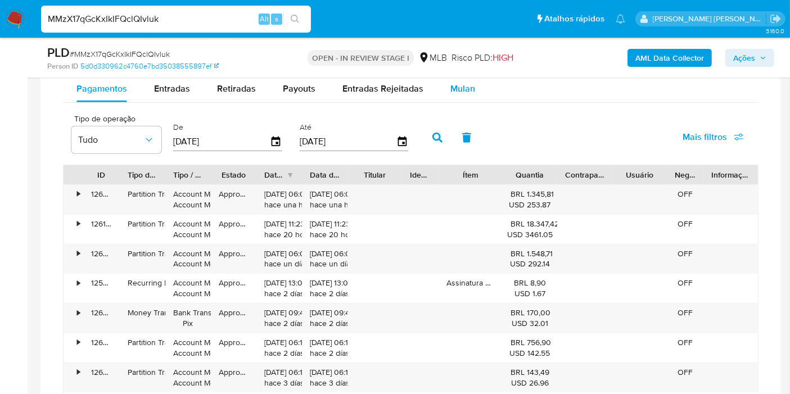
click at [459, 97] on div "Mulan" at bounding box center [462, 88] width 25 height 27
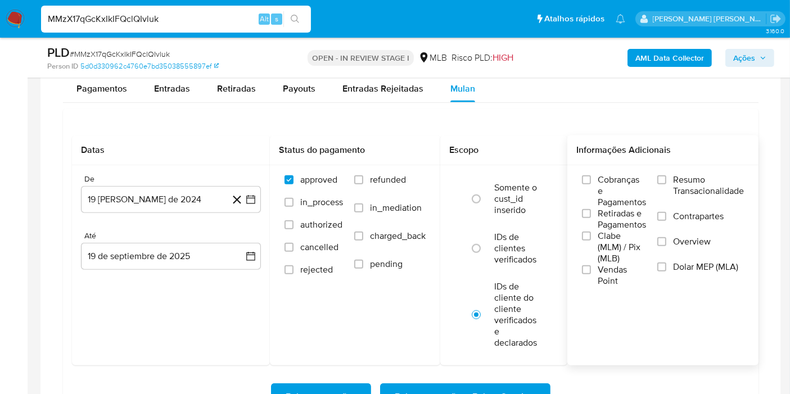
click at [718, 192] on span "Resumo Transacionalidade" at bounding box center [708, 185] width 71 height 22
click at [666, 184] on input "Resumo Transacionalidade" at bounding box center [661, 179] width 9 height 9
click at [247, 195] on icon "button" at bounding box center [250, 199] width 9 height 9
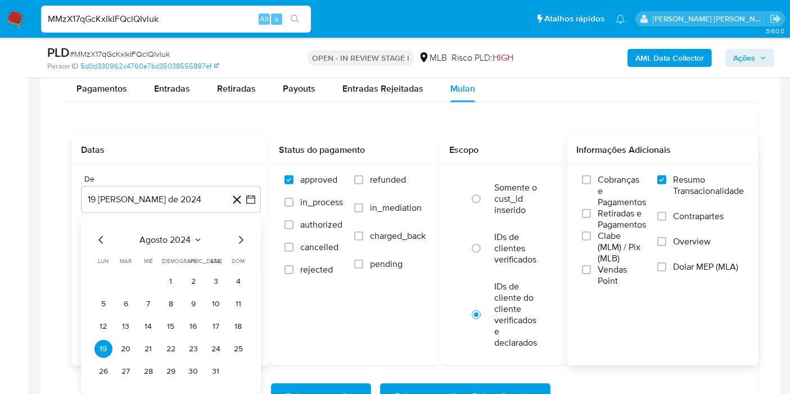
click at [191, 243] on div "agosto 2024" at bounding box center [170, 239] width 153 height 13
click at [186, 234] on span "agosto 2024" at bounding box center [165, 239] width 51 height 11
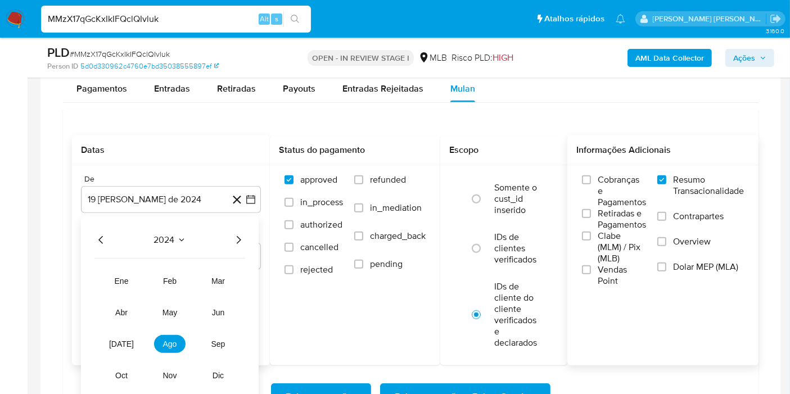
click at [241, 233] on icon "Año siguiente" at bounding box center [238, 239] width 13 height 13
click at [174, 340] on span "ago" at bounding box center [170, 344] width 14 height 9
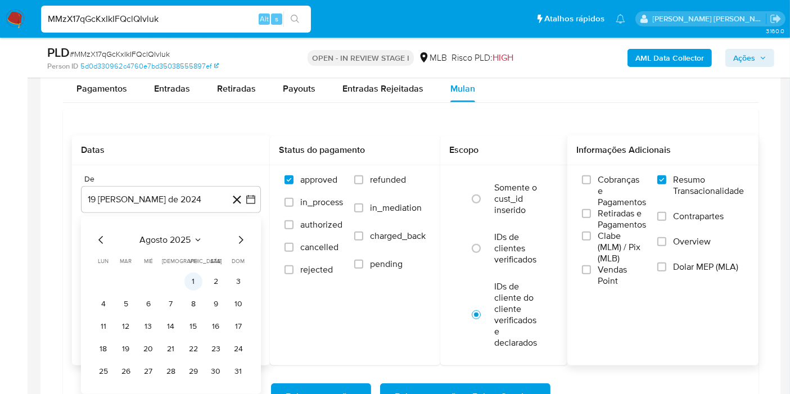
click at [191, 281] on button "1" at bounding box center [193, 282] width 18 height 18
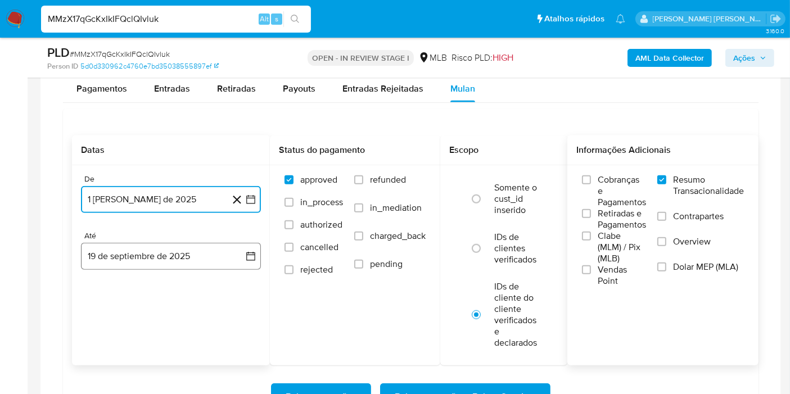
click at [221, 252] on button "19 de septiembre de 2025" at bounding box center [171, 256] width 180 height 27
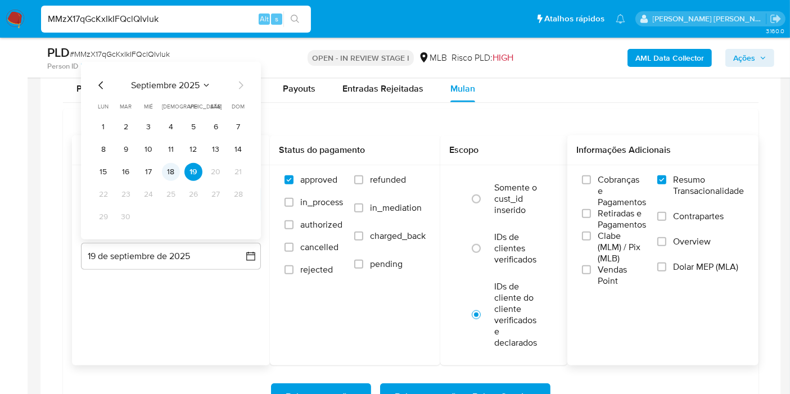
click at [177, 167] on button "18" at bounding box center [171, 172] width 18 height 18
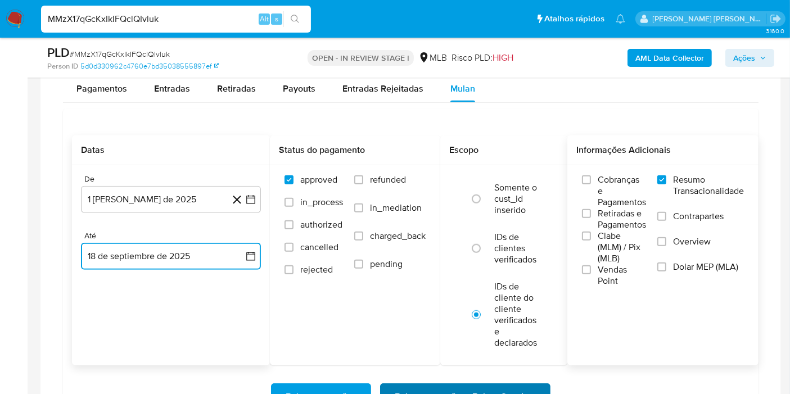
click at [388, 354] on button "Baixar operações + Baixar CaseLog" at bounding box center [465, 396] width 170 height 27
